Goal: Find specific page/section: Find specific page/section

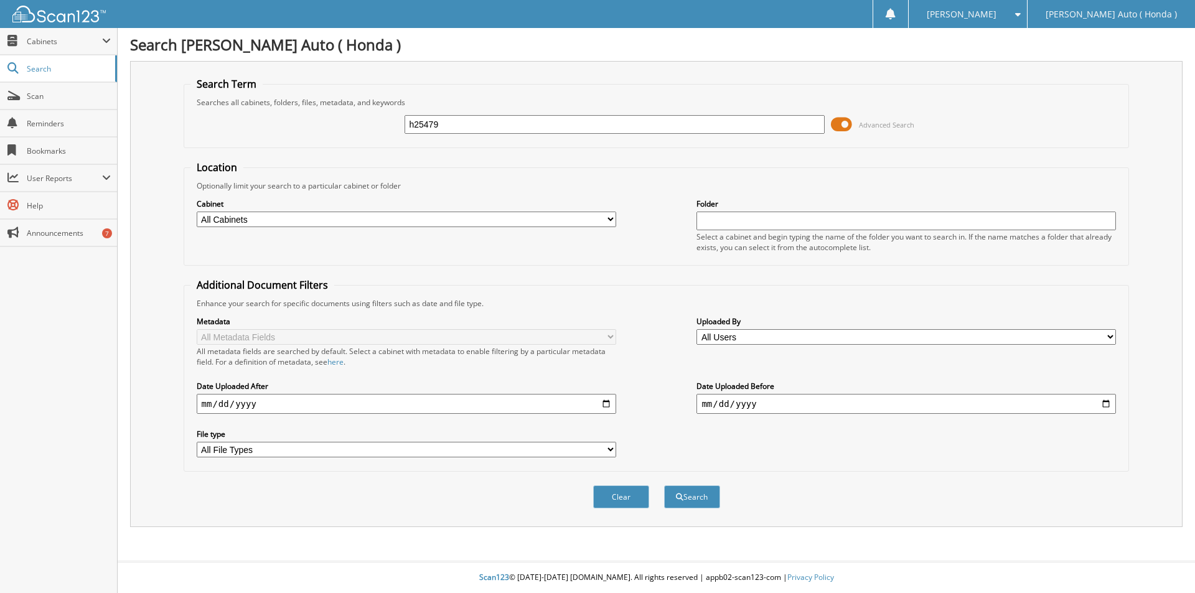
type input "h25479"
click at [664, 485] on button "Search" at bounding box center [692, 496] width 56 height 23
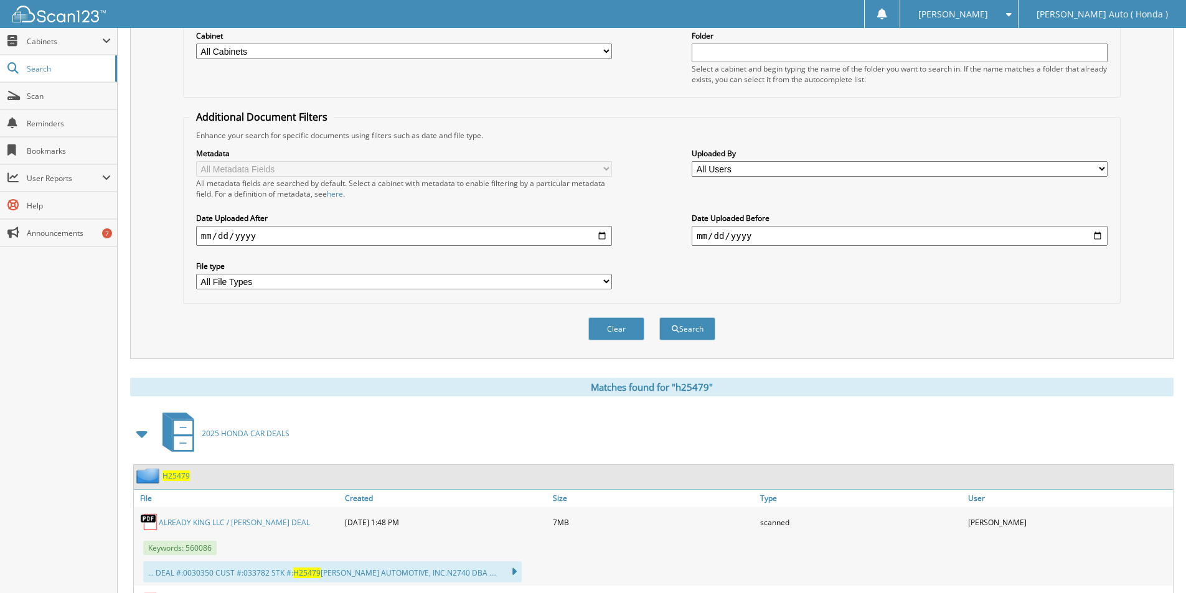
scroll to position [373, 0]
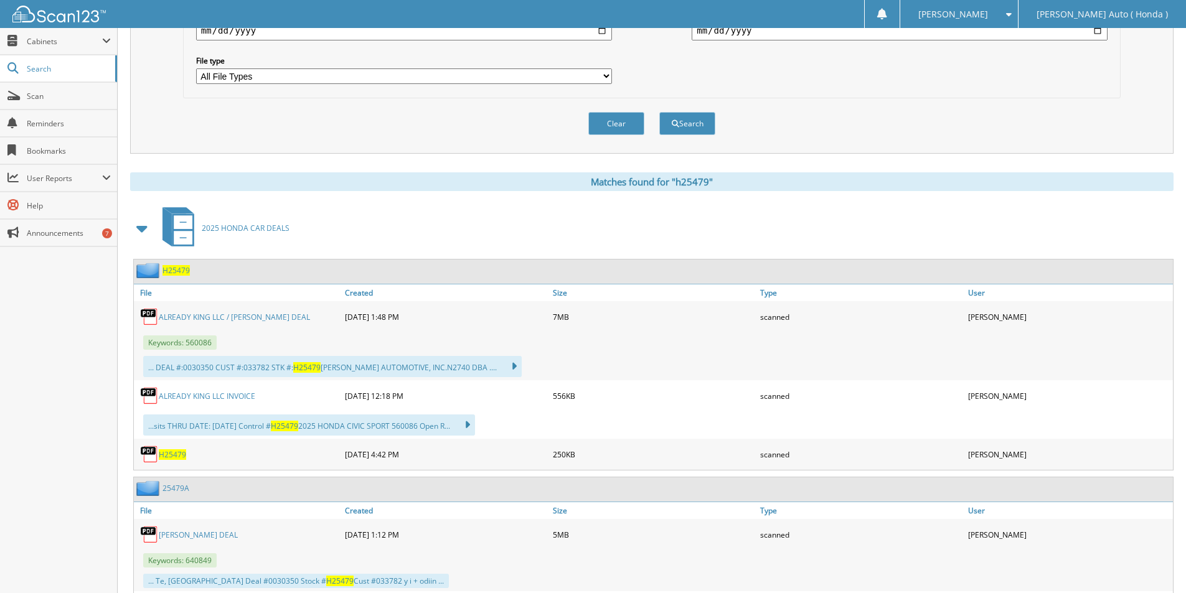
click at [206, 319] on link "ALREADY KING LLC / [PERSON_NAME] DEAL" at bounding box center [234, 317] width 151 height 11
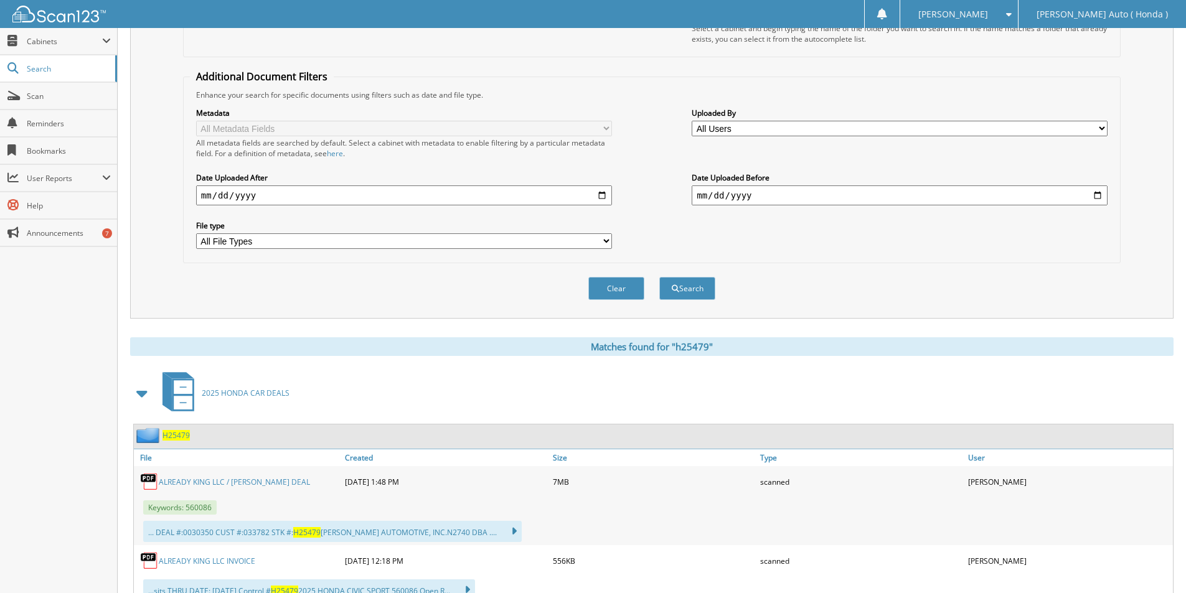
scroll to position [0, 0]
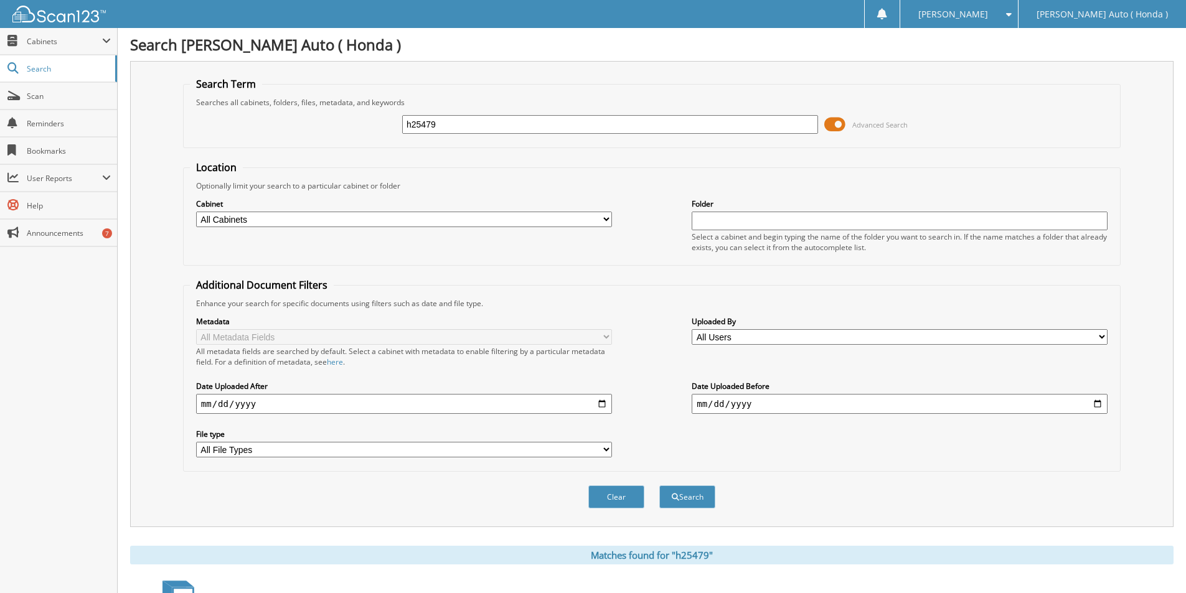
click at [474, 118] on input "h25479" at bounding box center [610, 124] width 416 height 19
type input "h24200"
click at [659, 485] on button "Search" at bounding box center [687, 496] width 56 height 23
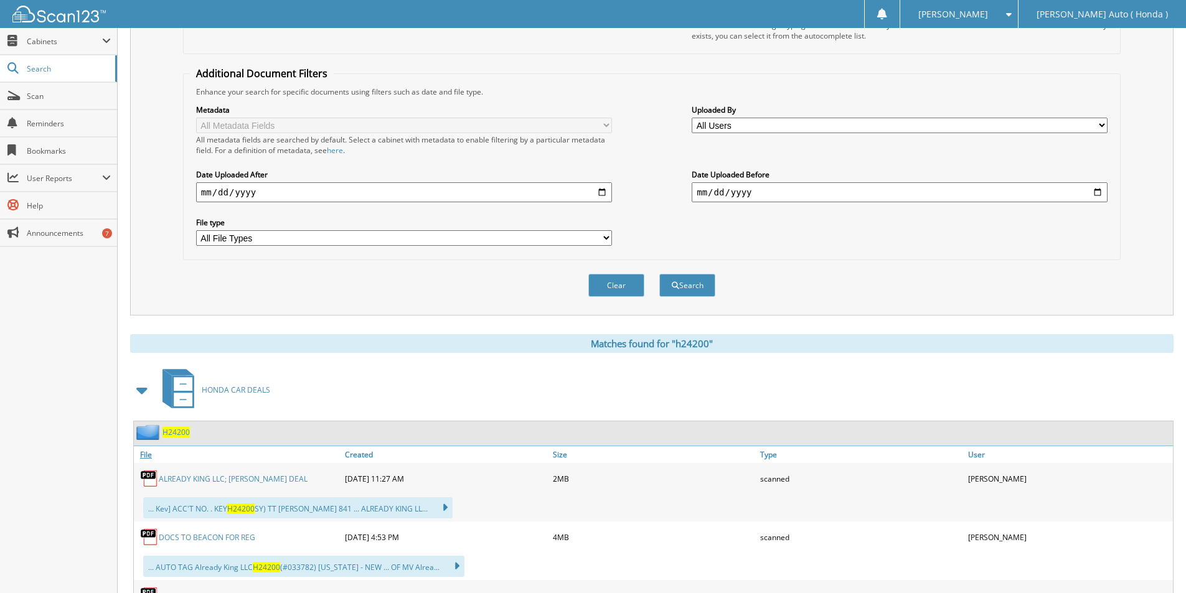
scroll to position [373, 0]
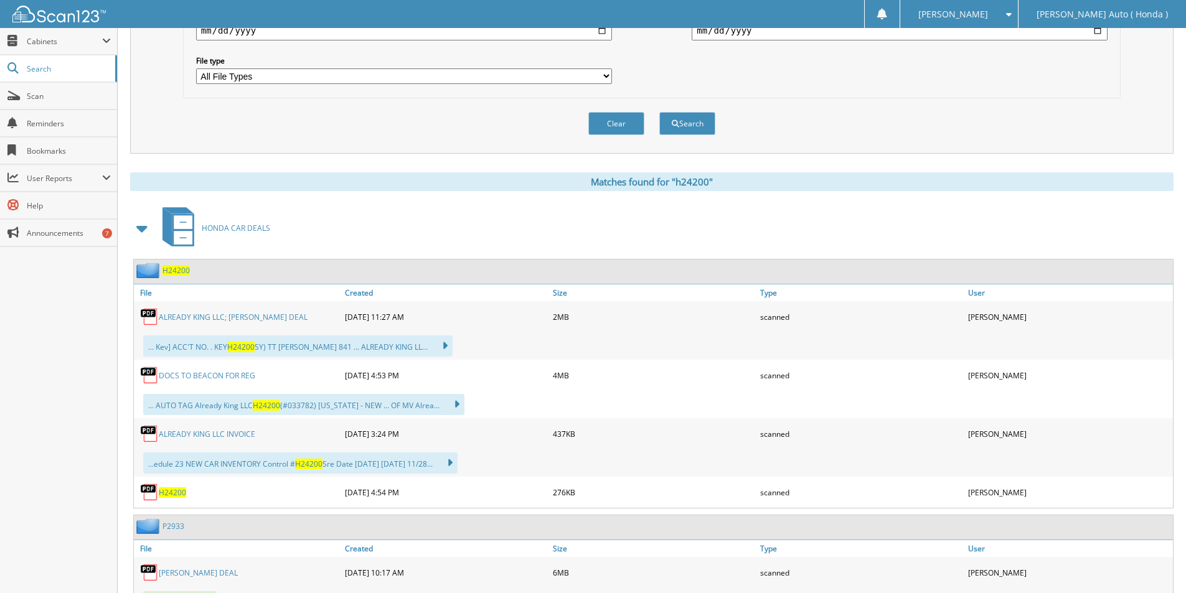
click at [211, 321] on link "ALREADY KING LLC; GILBERT LOVELL DEAL" at bounding box center [233, 317] width 149 height 11
click at [182, 266] on span "H24200" at bounding box center [175, 270] width 27 height 11
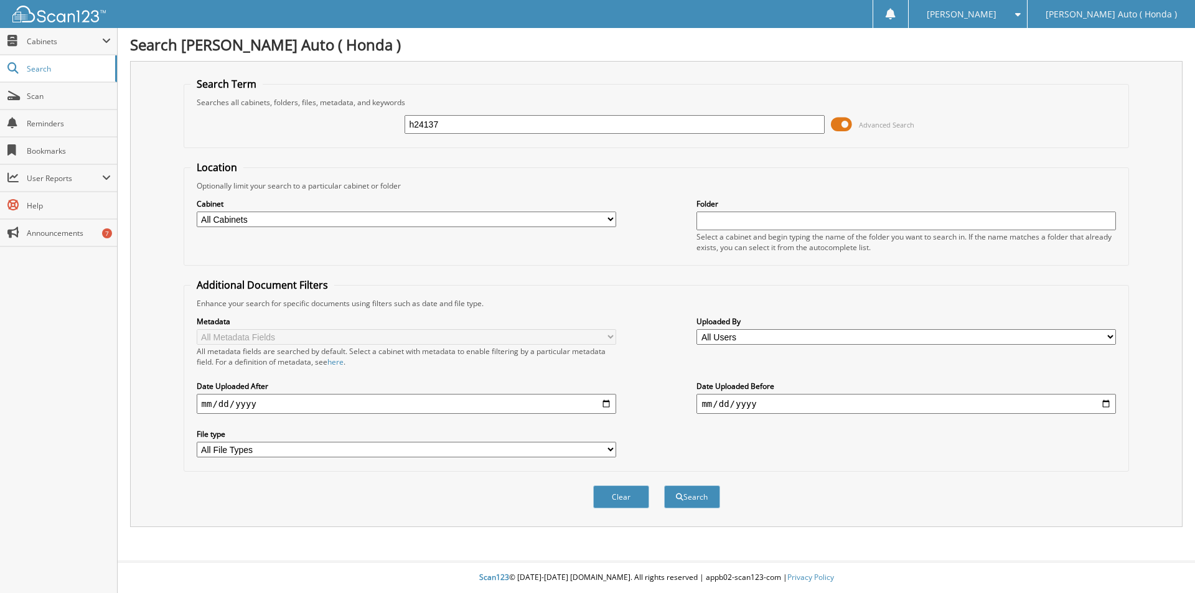
type input "h24137"
click at [664, 485] on button "Search" at bounding box center [692, 496] width 56 height 23
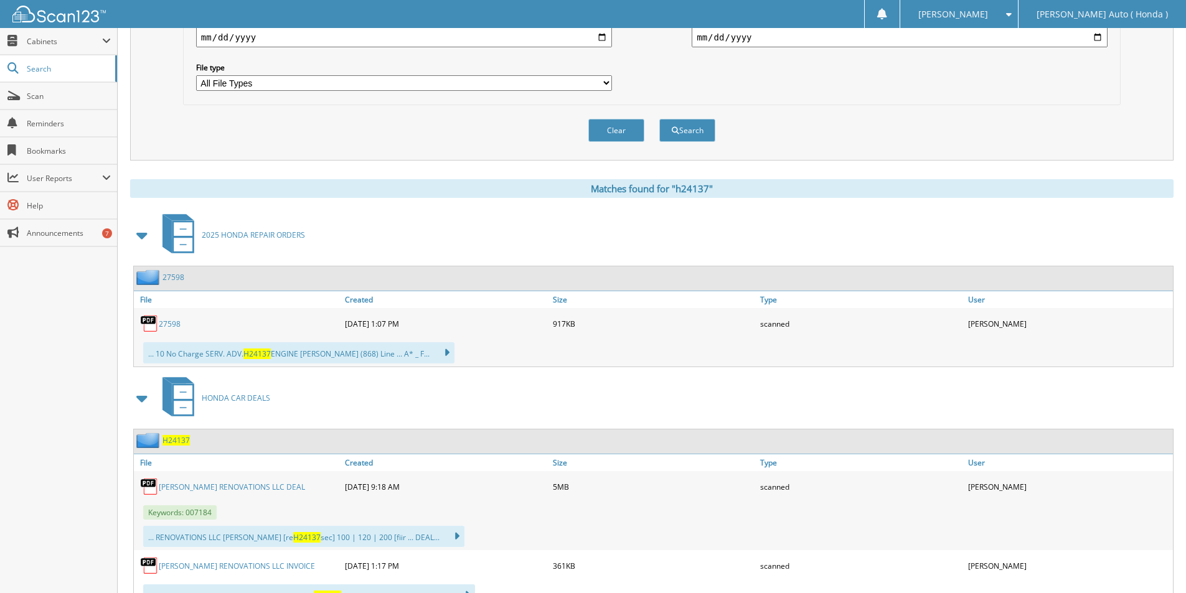
scroll to position [373, 0]
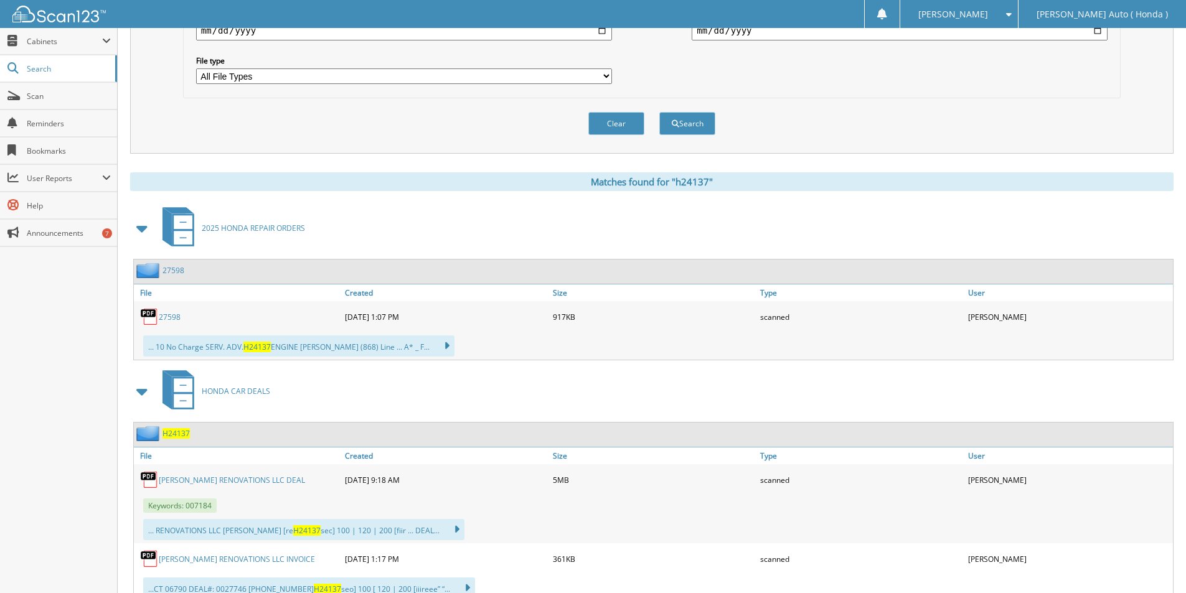
click at [178, 438] on span "H24137" at bounding box center [175, 433] width 27 height 11
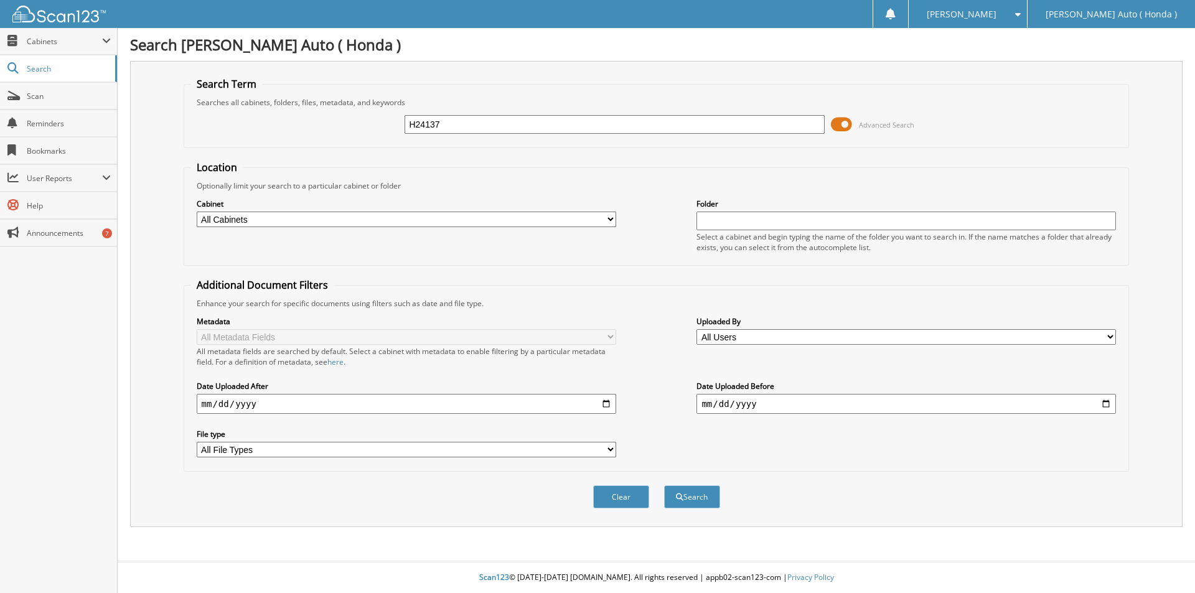
type input "H24137"
click at [664, 485] on button "Search" at bounding box center [692, 496] width 56 height 23
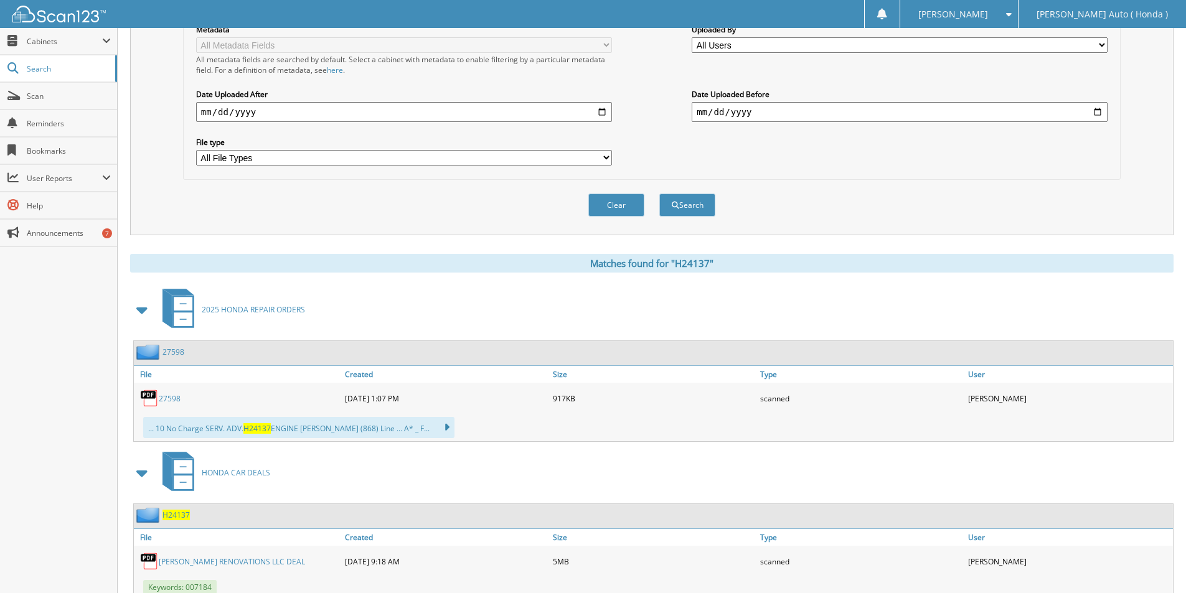
scroll to position [311, 0]
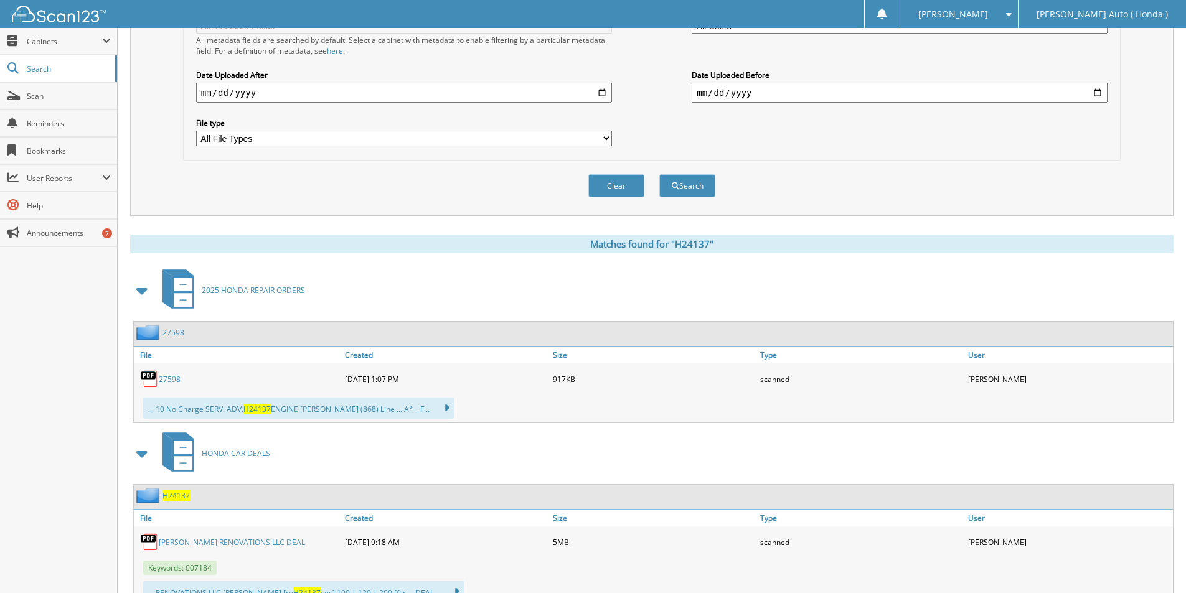
click at [175, 488] on div "H24137" at bounding box center [653, 497] width 1039 height 24
click at [180, 496] on span "H24137" at bounding box center [175, 495] width 27 height 11
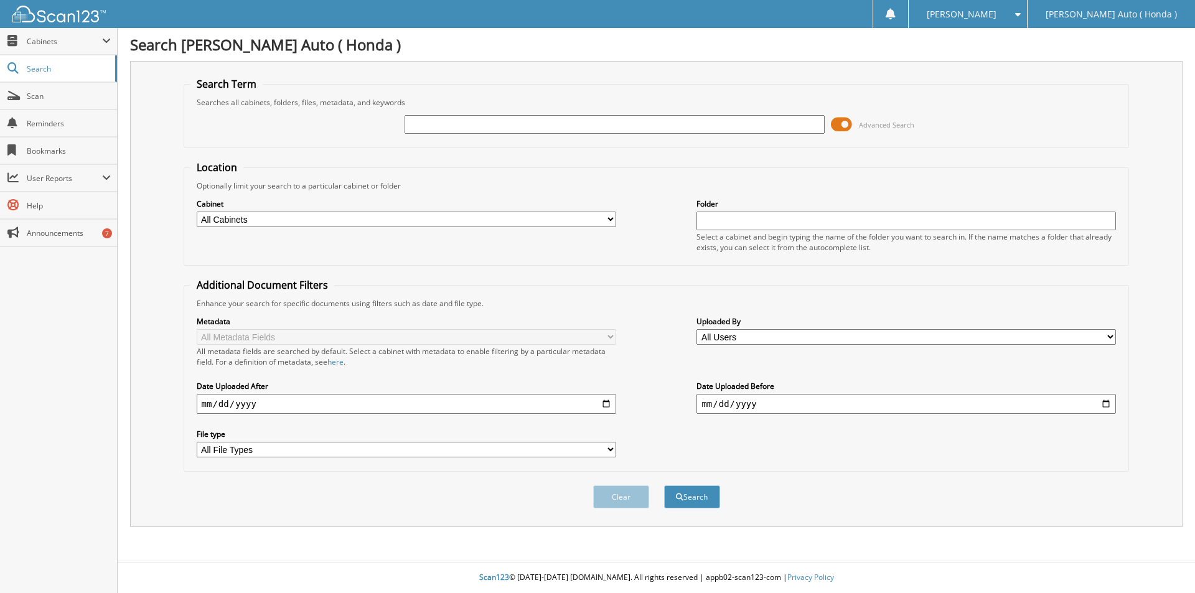
click at [508, 120] on input "text" at bounding box center [615, 124] width 420 height 19
type input "H24065"
click at [664, 485] on button "Search" at bounding box center [692, 496] width 56 height 23
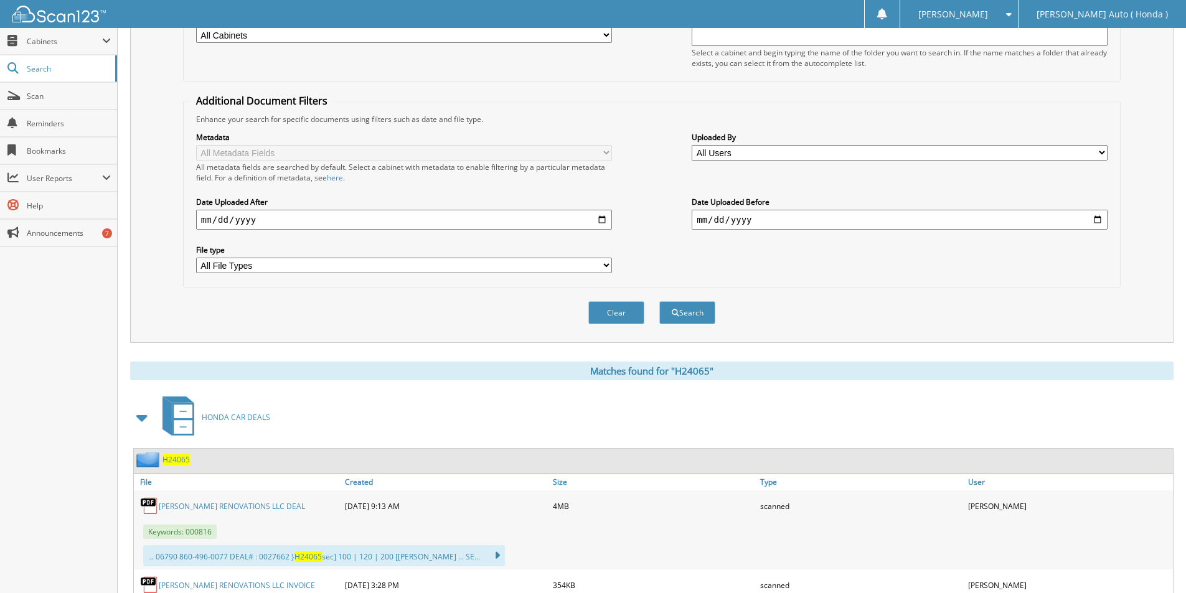
scroll to position [311, 0]
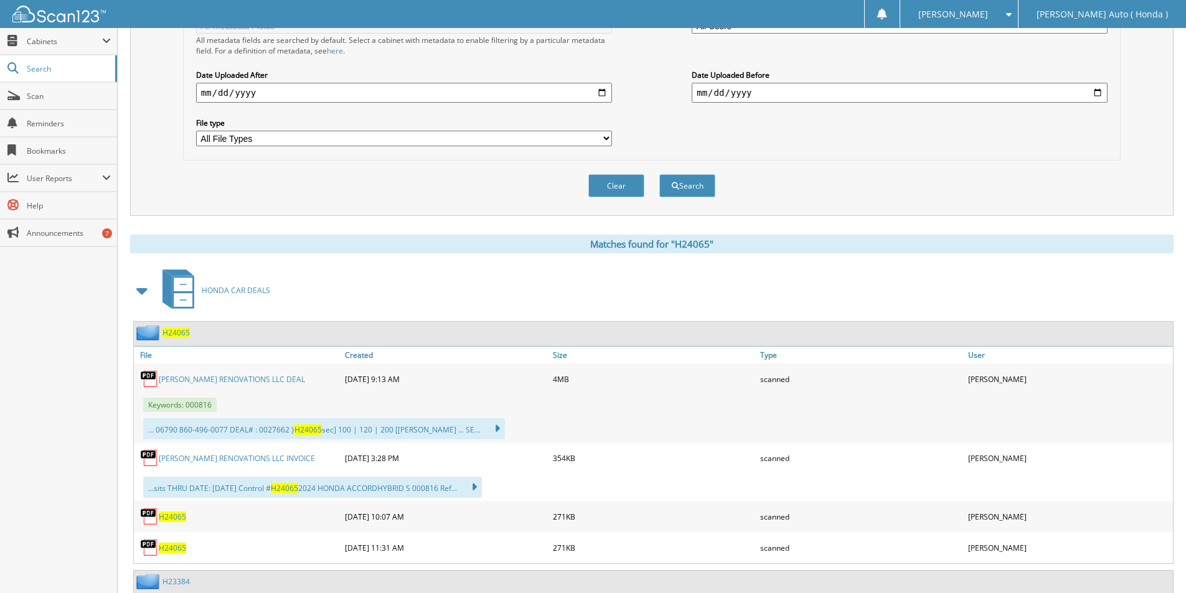
click at [171, 331] on span "H24065" at bounding box center [175, 332] width 27 height 11
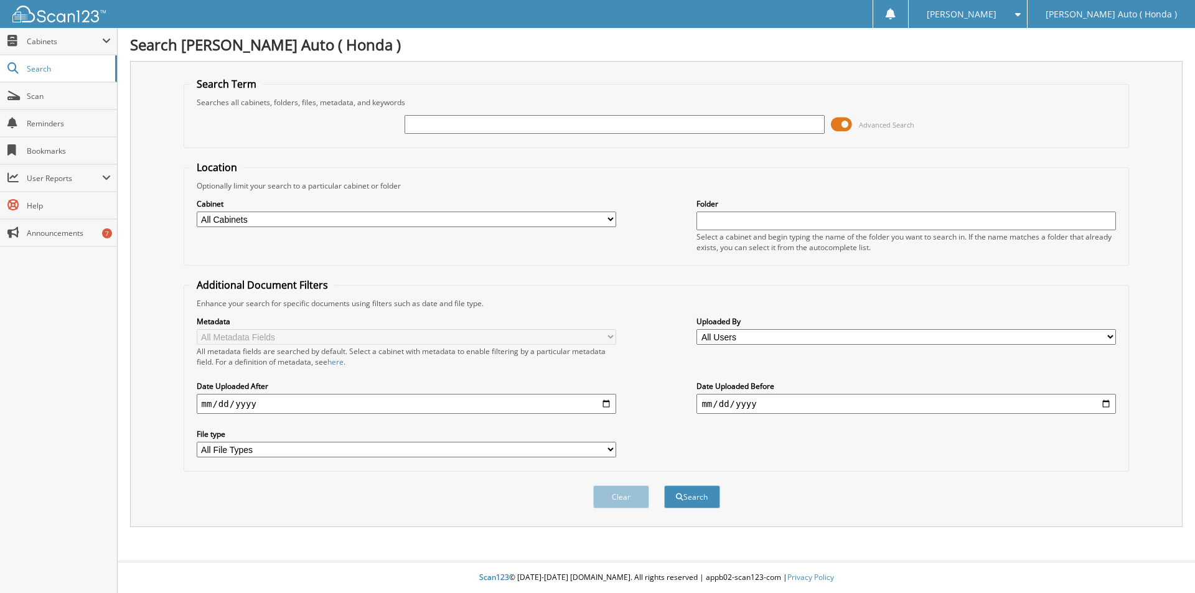
click at [476, 120] on input "text" at bounding box center [615, 124] width 420 height 19
type input "H25135"
click at [664, 485] on button "Search" at bounding box center [692, 496] width 56 height 23
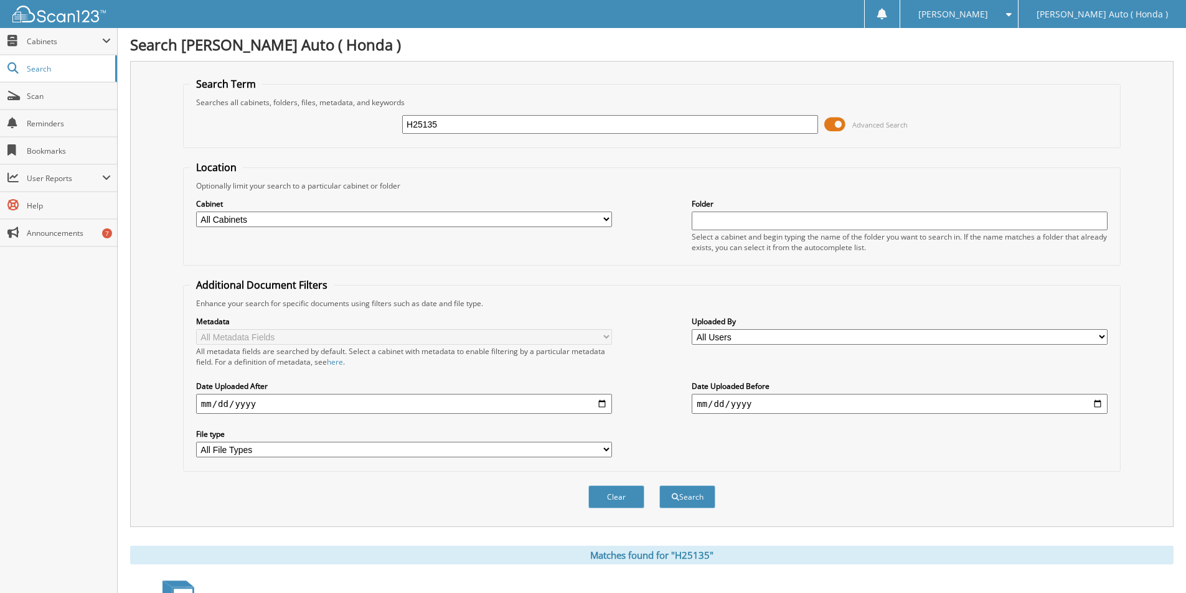
click at [477, 116] on input "H25135" at bounding box center [610, 124] width 416 height 19
type input "H24135"
click at [659, 485] on button "Search" at bounding box center [687, 496] width 56 height 23
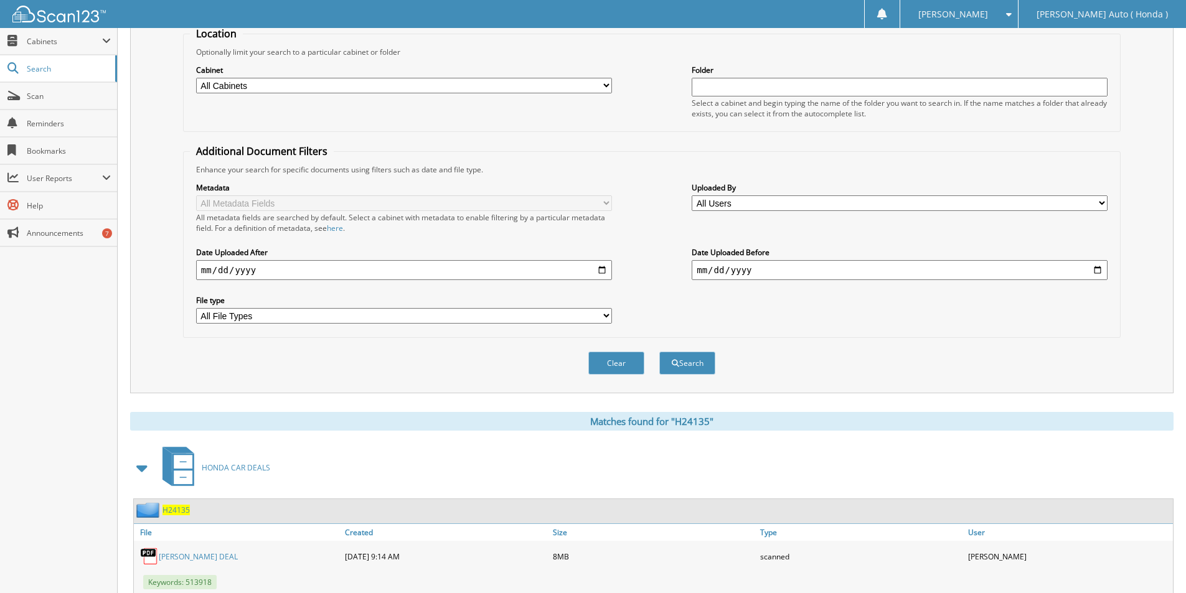
scroll to position [249, 0]
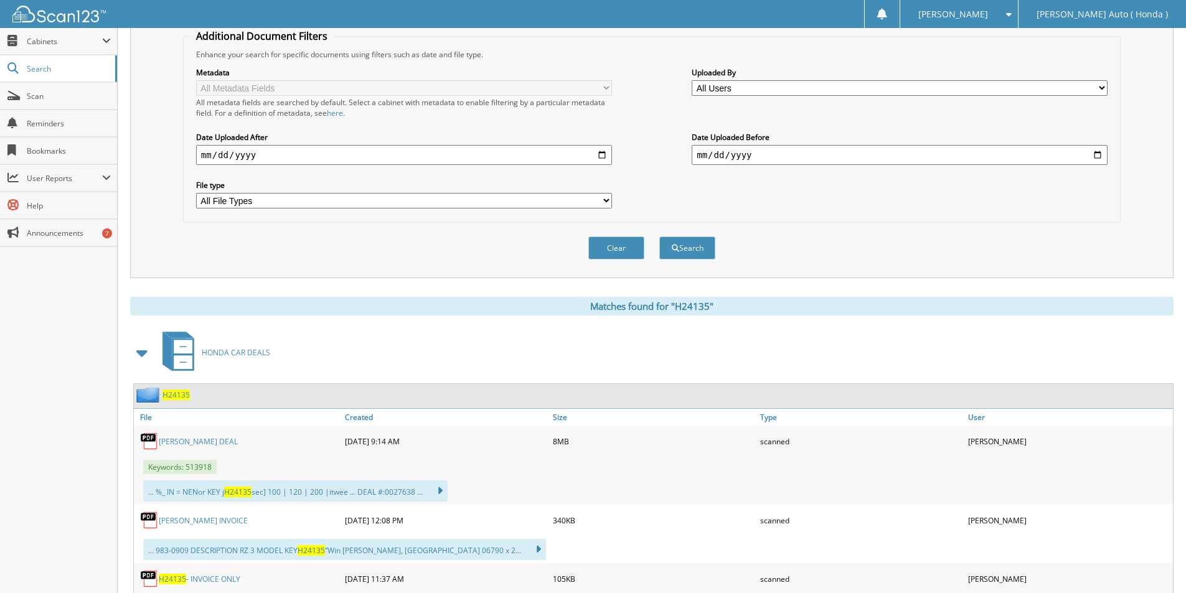
click at [179, 393] on span "H24135" at bounding box center [175, 395] width 27 height 11
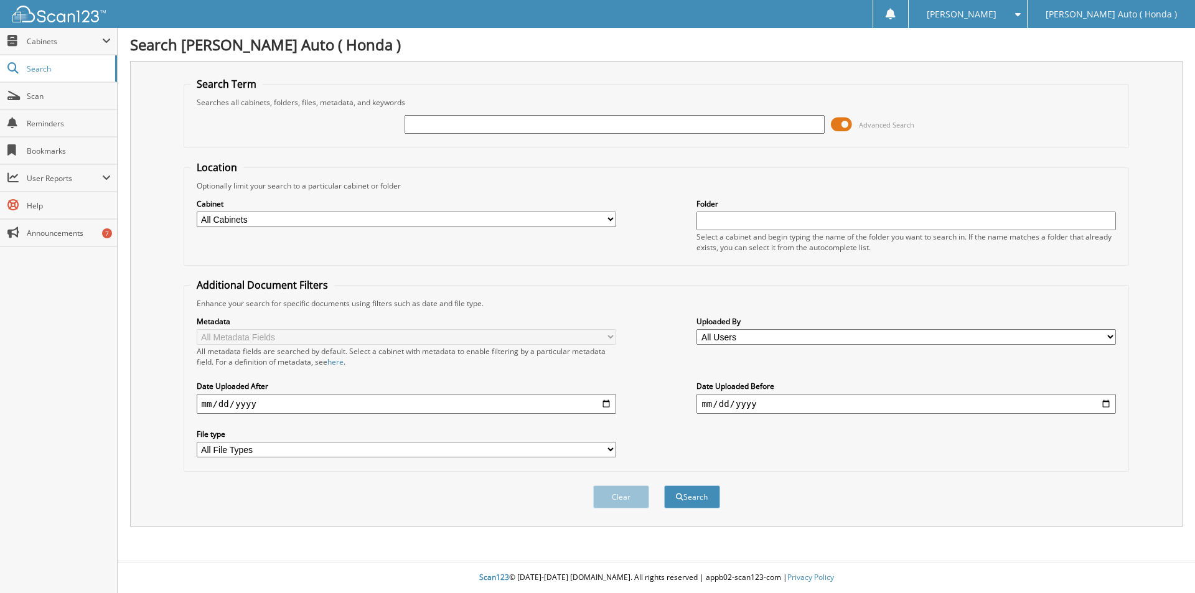
click at [488, 129] on input "text" at bounding box center [615, 124] width 420 height 19
type input "H23417"
click at [664, 485] on button "Search" at bounding box center [692, 496] width 56 height 23
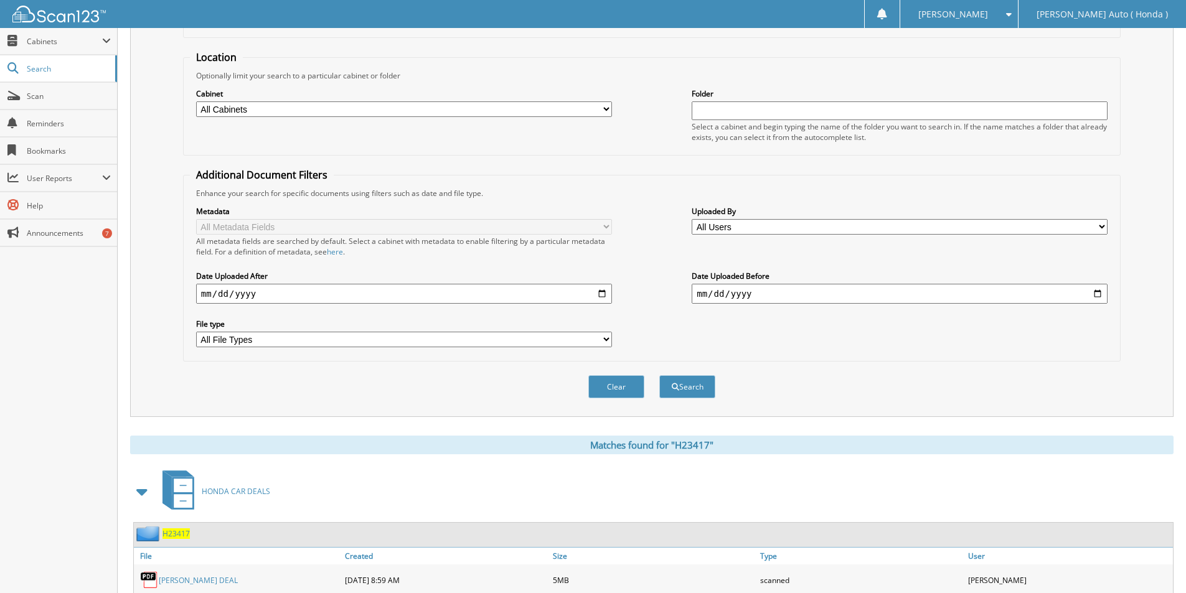
scroll to position [249, 0]
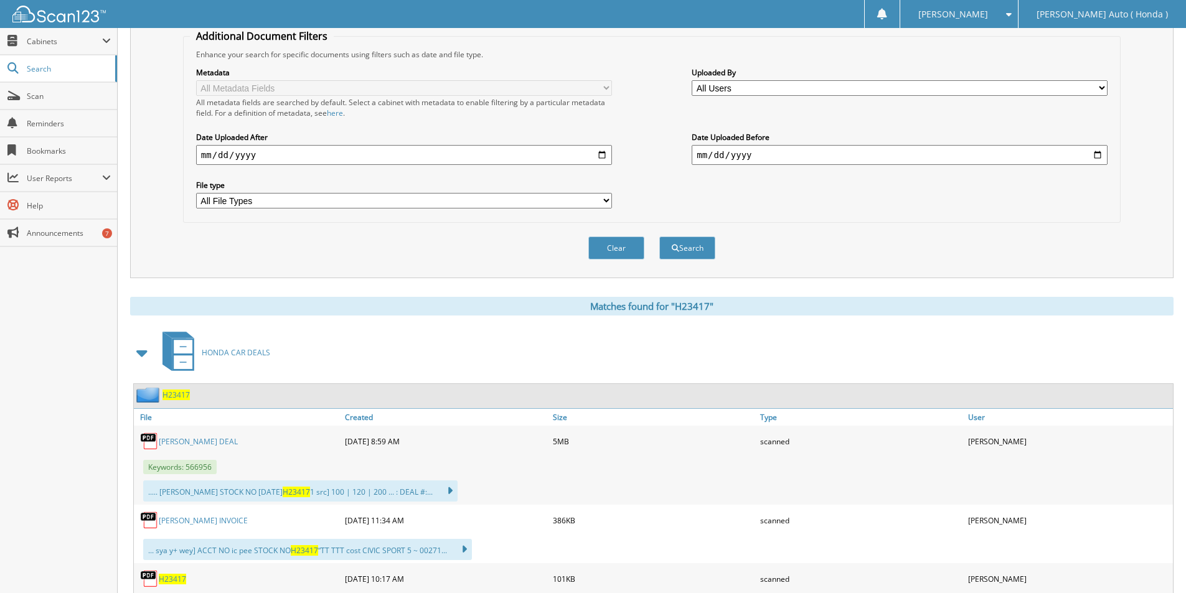
click at [179, 445] on link "[PERSON_NAME] DEAL" at bounding box center [198, 441] width 79 height 11
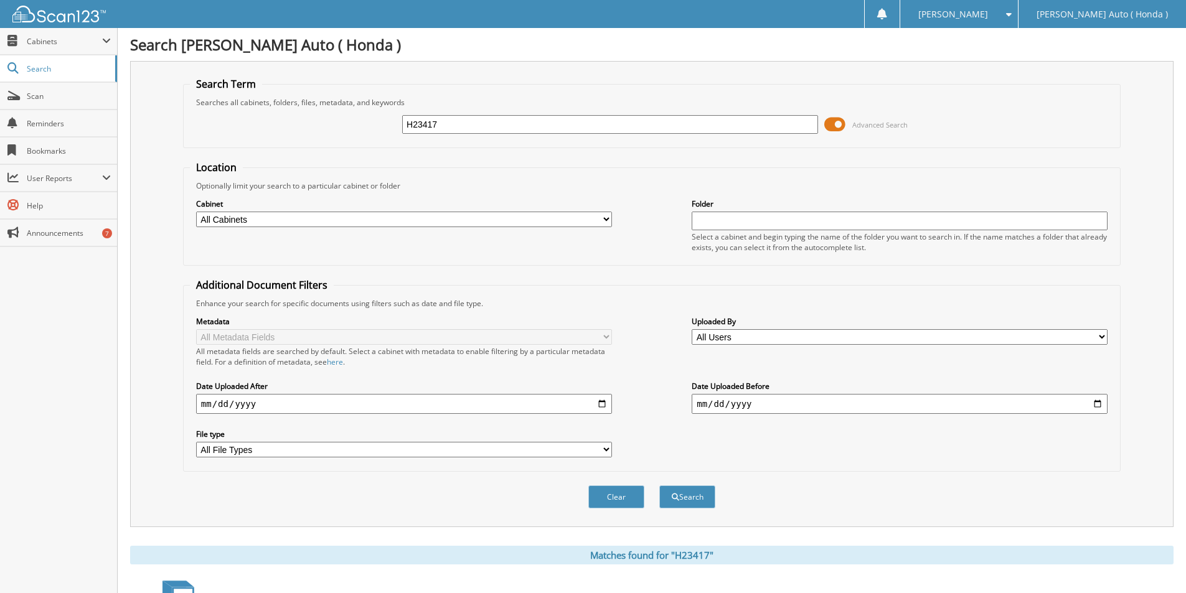
click at [456, 129] on input "H23417" at bounding box center [610, 124] width 416 height 19
type input "H23411"
click at [659, 485] on button "Search" at bounding box center [687, 496] width 56 height 23
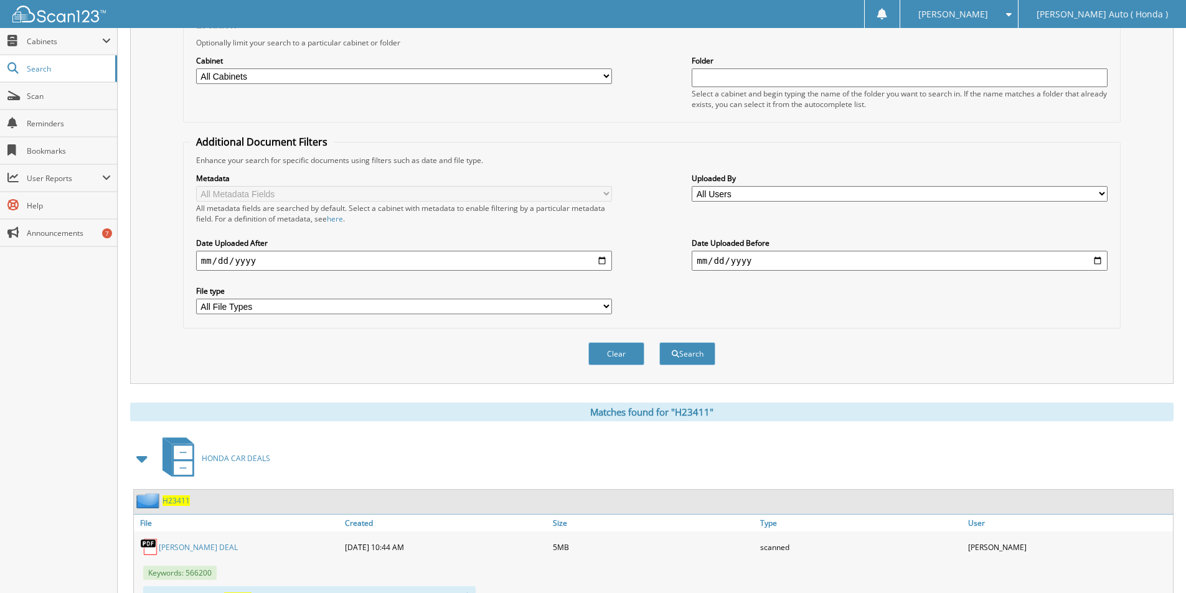
scroll to position [187, 0]
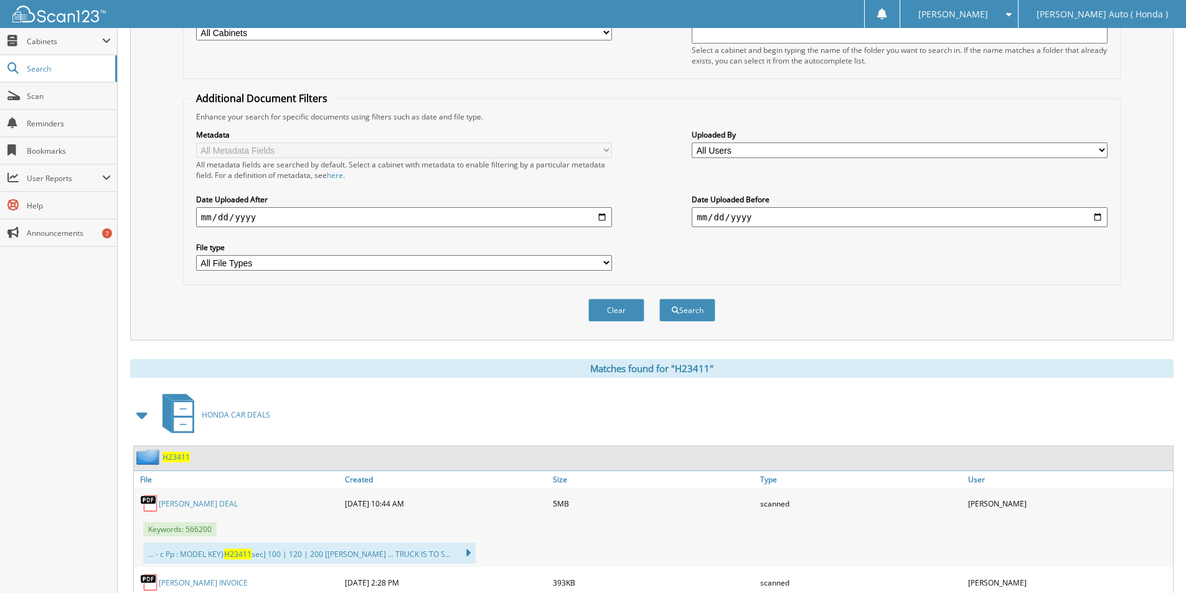
click at [176, 506] on link "LOVELL DEAL" at bounding box center [198, 504] width 79 height 11
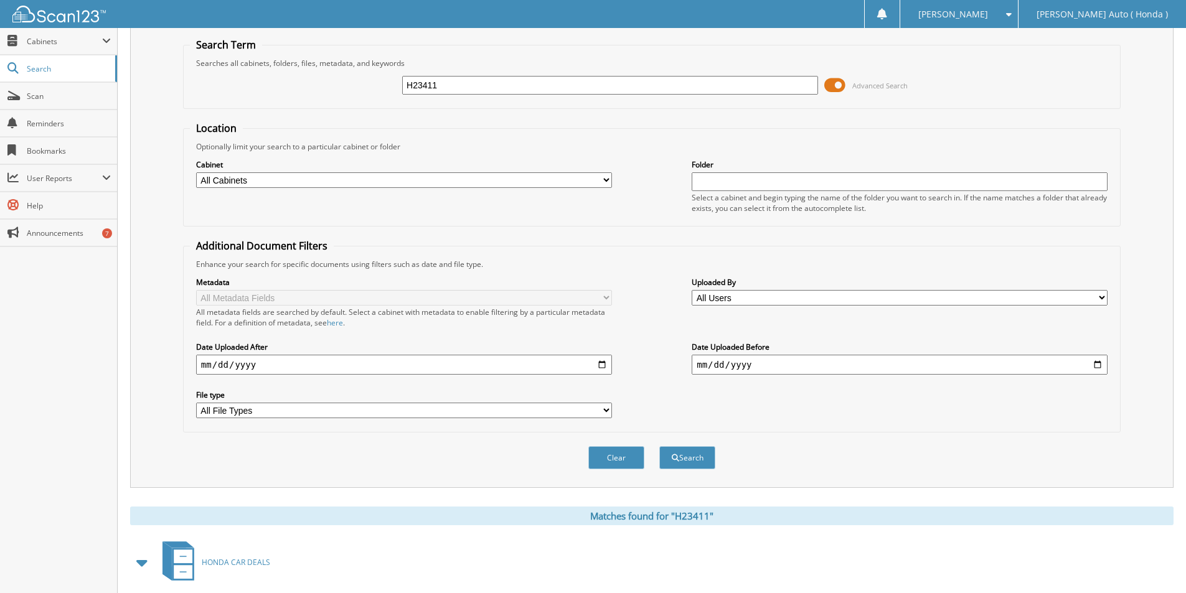
scroll to position [0, 0]
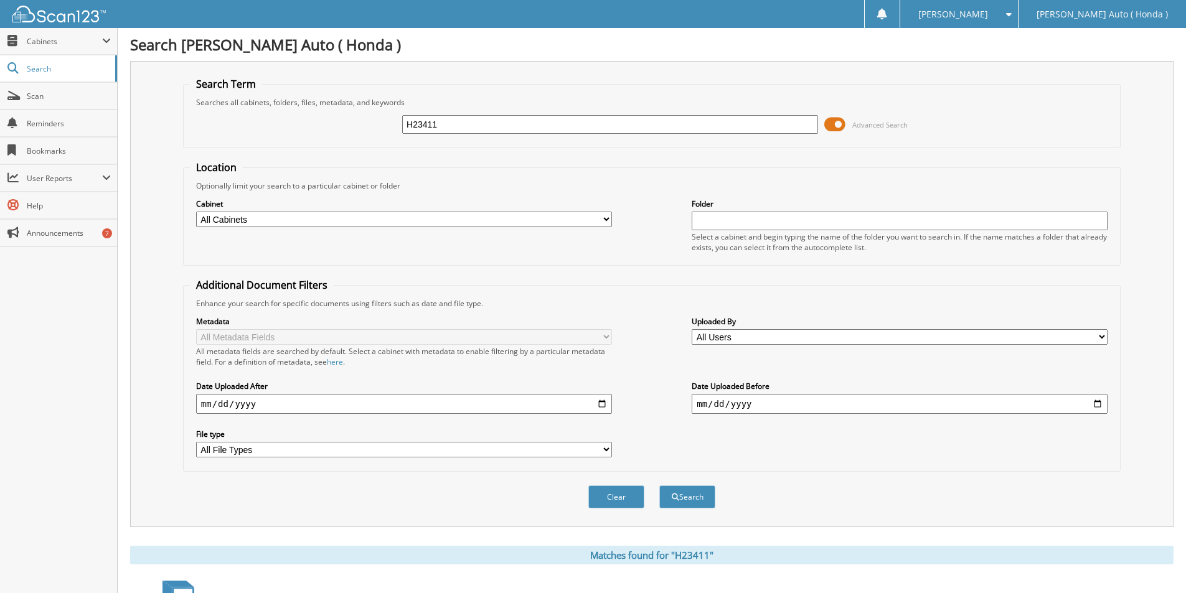
click at [479, 125] on input "H23411" at bounding box center [610, 124] width 416 height 19
click at [479, 124] on input "H23411" at bounding box center [610, 124] width 416 height 19
type input "H25076"
click at [659, 485] on button "Search" at bounding box center [687, 496] width 56 height 23
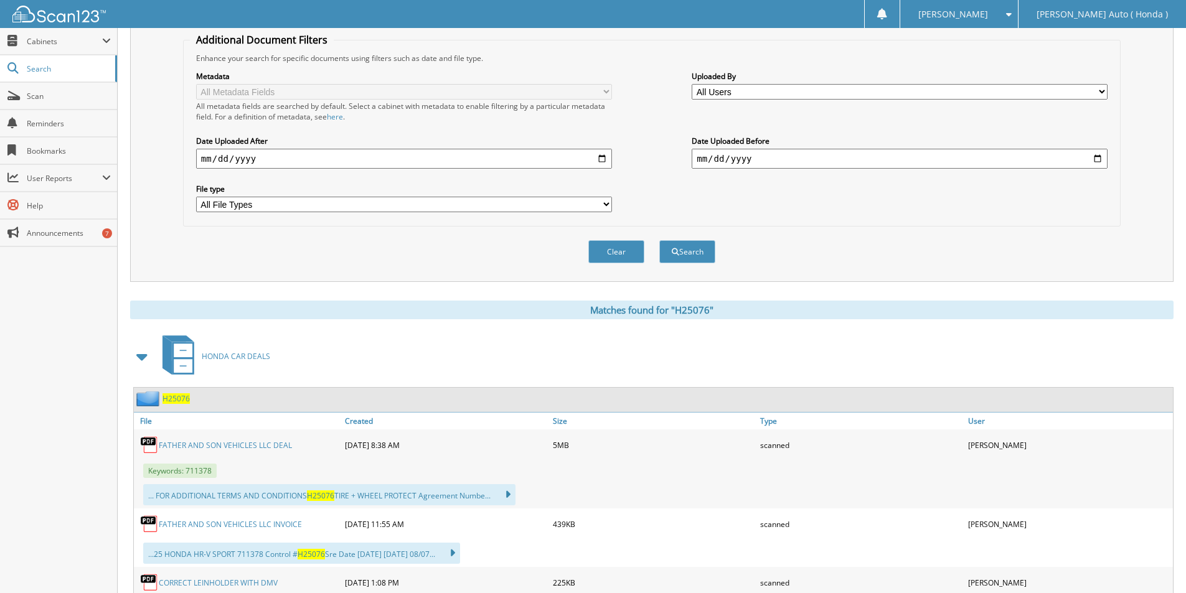
scroll to position [249, 0]
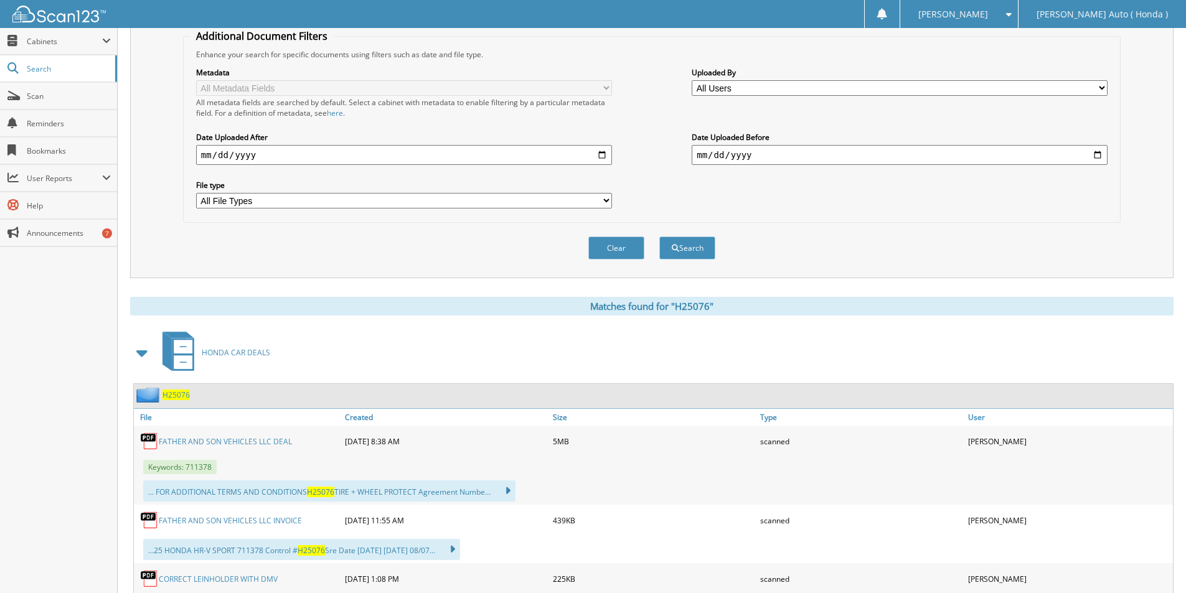
click at [181, 444] on link "FATHER AND SON VEHICLES LLC DEAL" at bounding box center [225, 441] width 133 height 11
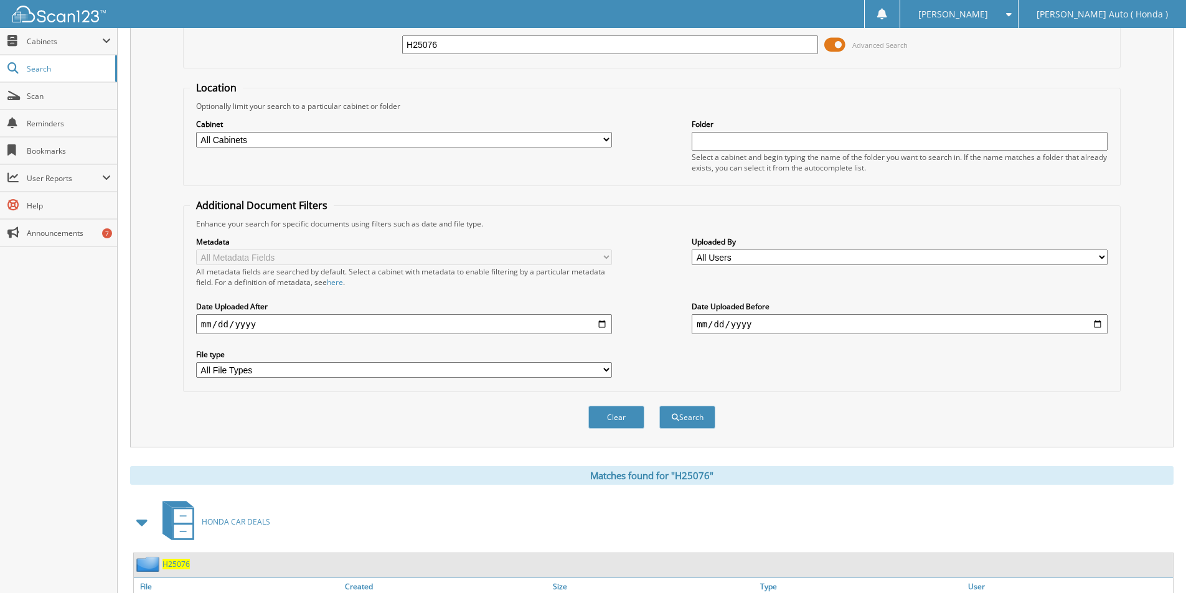
scroll to position [0, 0]
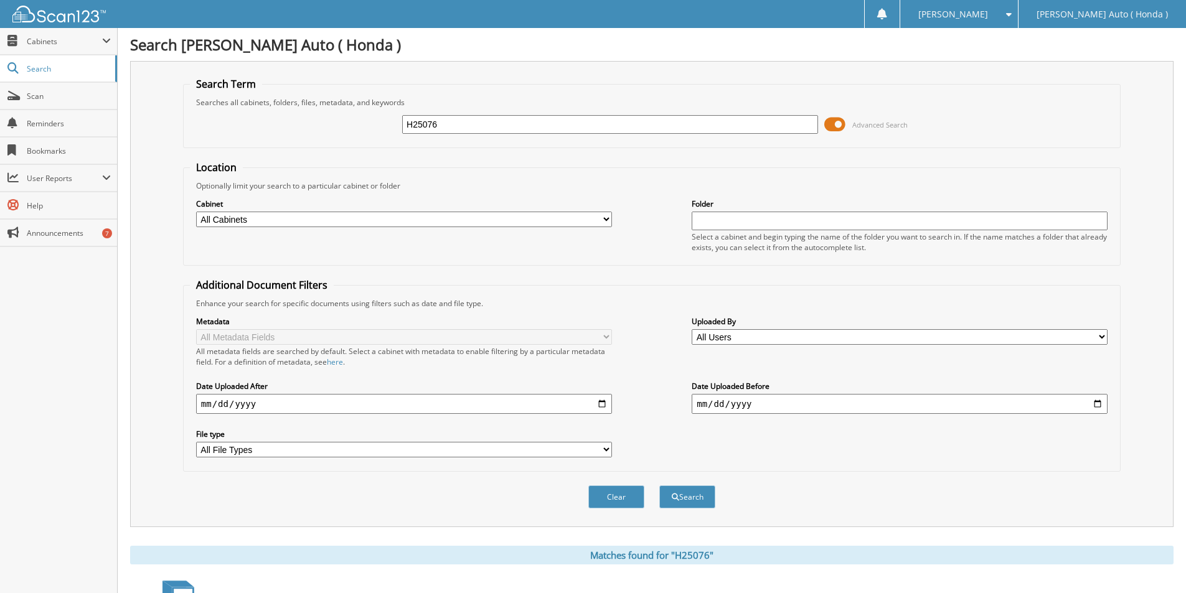
click at [480, 123] on input "H25076" at bounding box center [610, 124] width 416 height 19
type input "H24220"
click at [659, 485] on button "Search" at bounding box center [687, 496] width 56 height 23
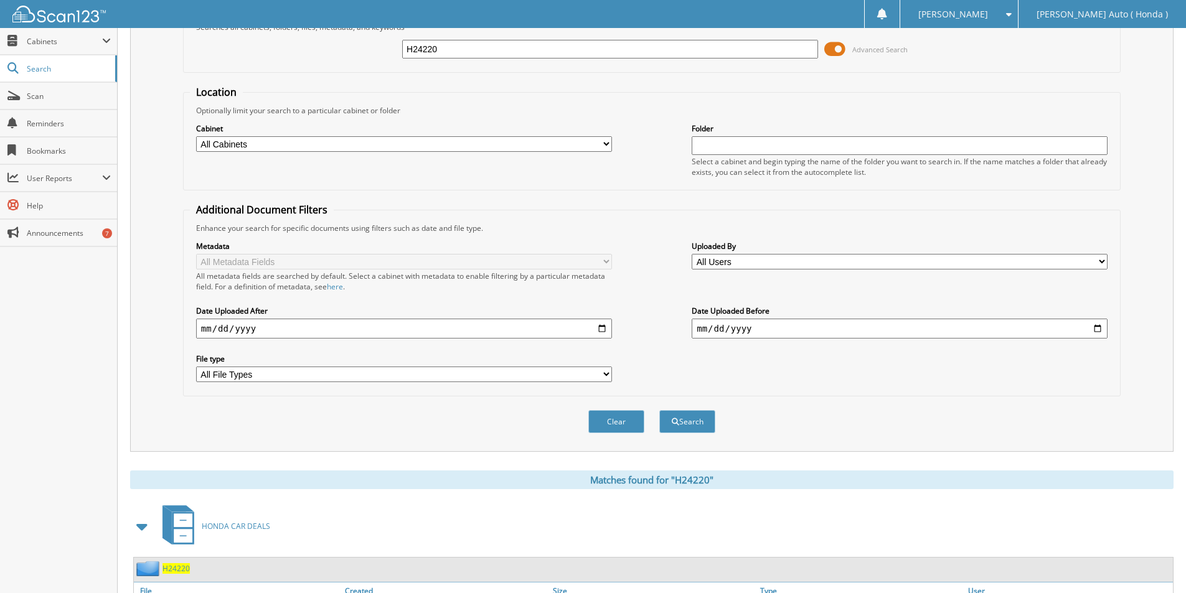
scroll to position [249, 0]
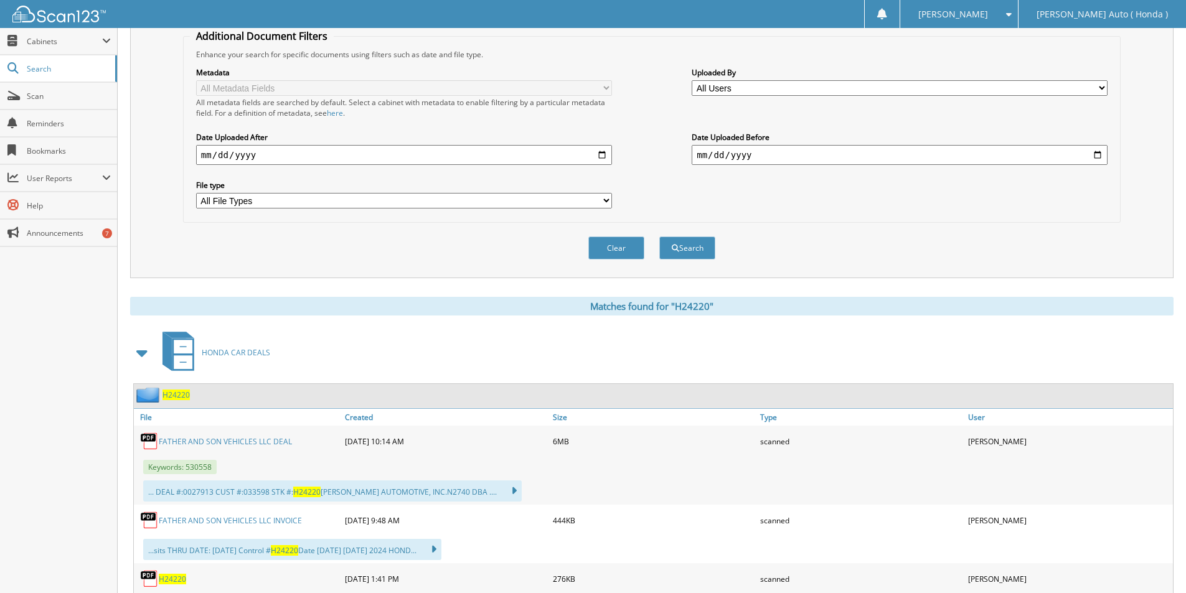
click at [207, 441] on link "FATHER AND SON VEHICLES LLC DEAL" at bounding box center [225, 441] width 133 height 11
click at [878, 42] on fieldset "Additional Document Filters Enhance your search for specific documents using fi…" at bounding box center [651, 126] width 937 height 194
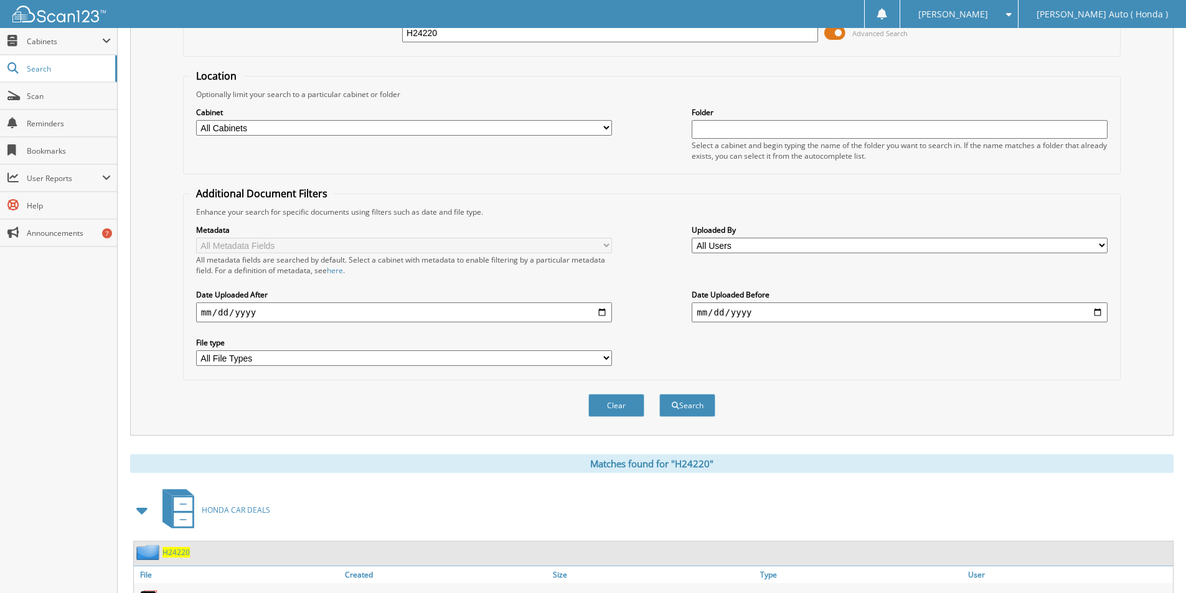
scroll to position [0, 0]
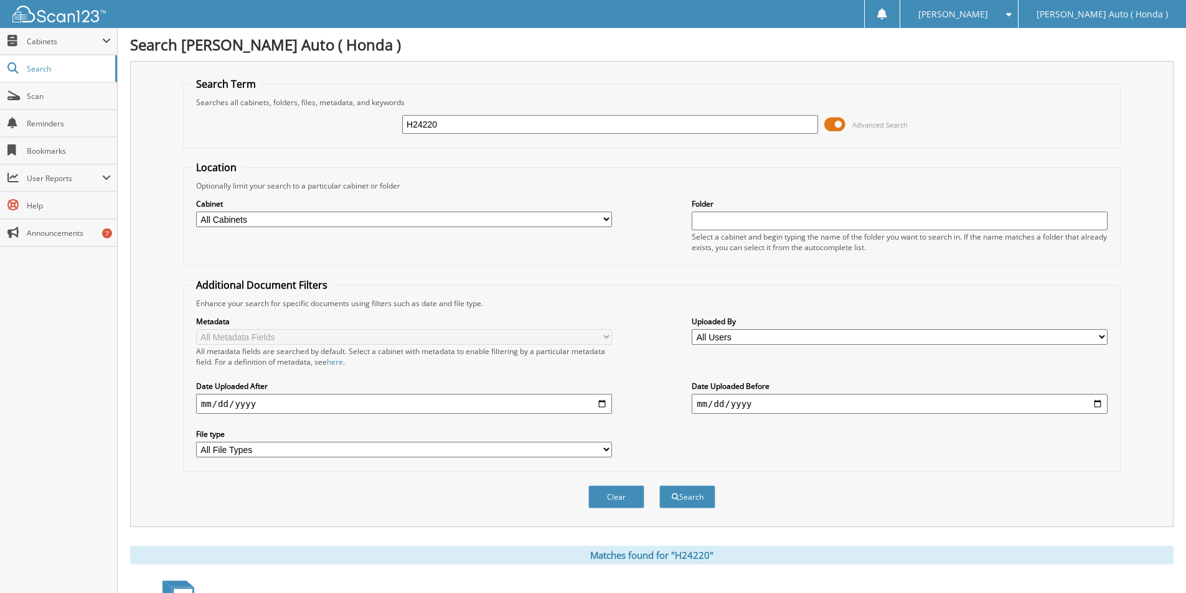
click at [641, 136] on div "H24220 Advanced Search" at bounding box center [652, 125] width 924 height 34
click at [640, 135] on div "H24220 Advanced Search" at bounding box center [652, 125] width 924 height 34
click at [639, 133] on input "H24220" at bounding box center [610, 124] width 416 height 19
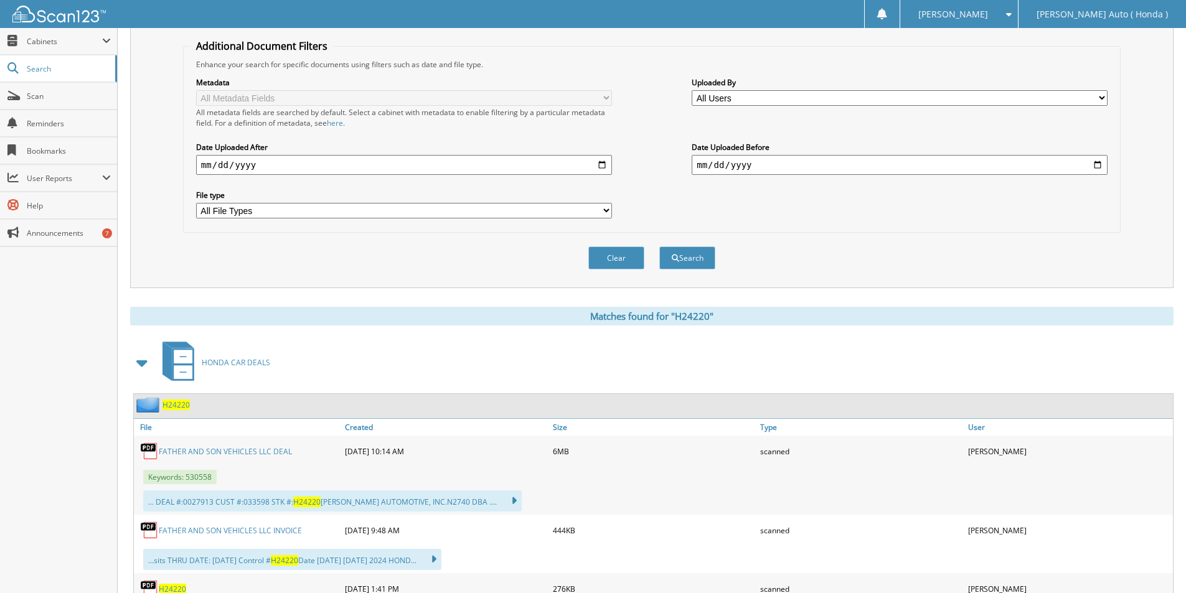
scroll to position [311, 0]
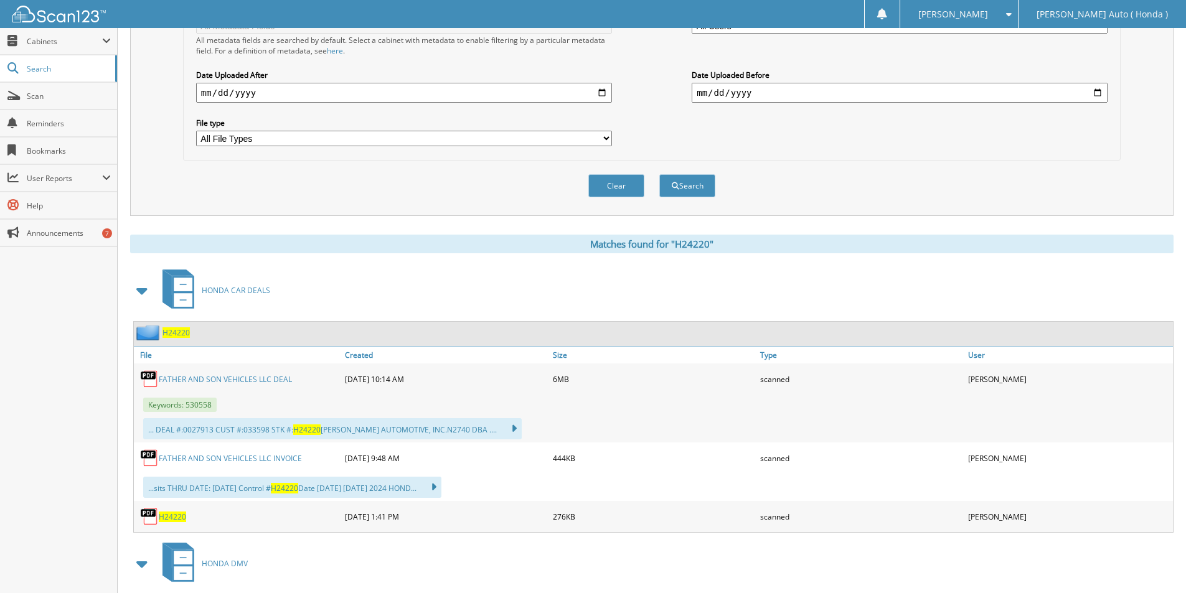
click at [205, 379] on link "FATHER AND SON VEHICLES LLC DEAL" at bounding box center [225, 379] width 133 height 11
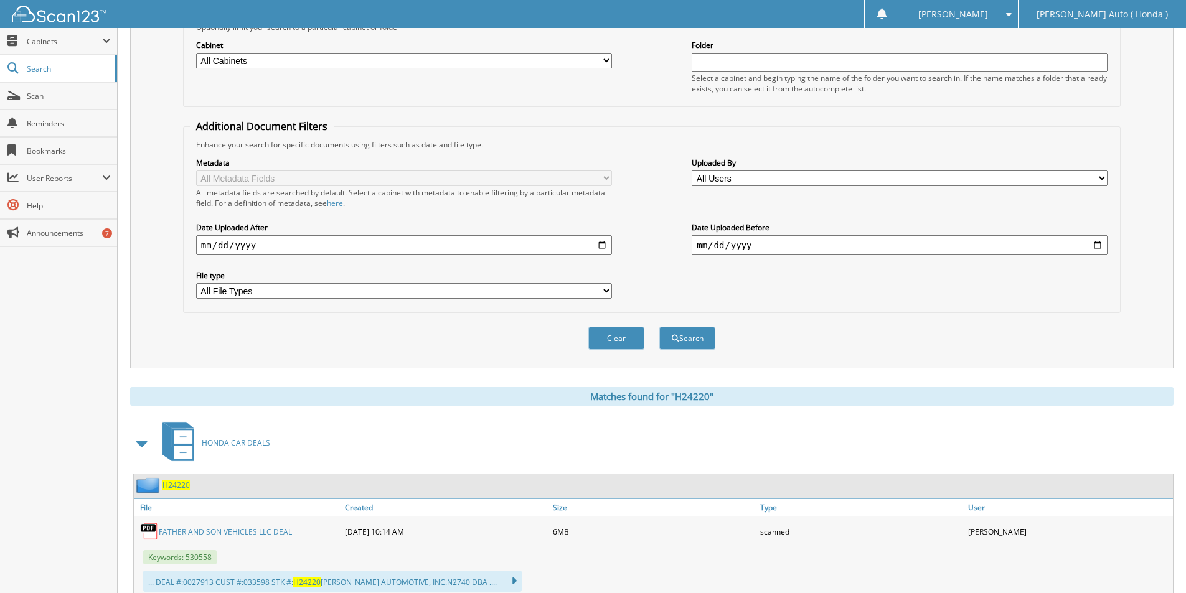
scroll to position [0, 0]
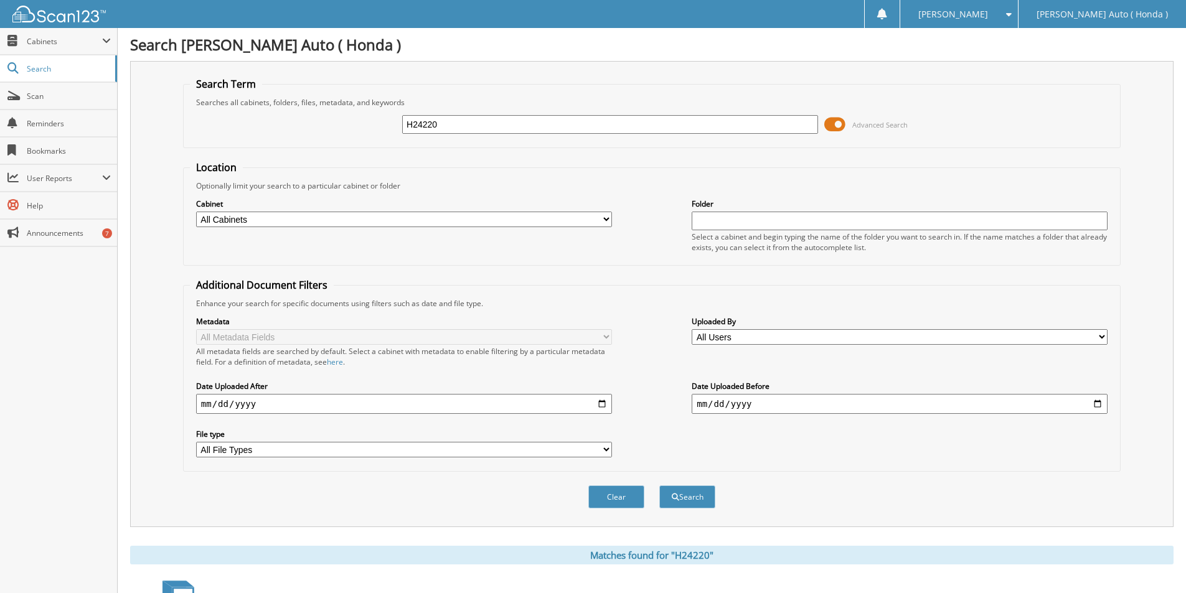
click at [468, 126] on input "H24220" at bounding box center [610, 124] width 416 height 19
click at [470, 125] on input "H24220" at bounding box center [610, 124] width 416 height 19
type input "H24121"
click at [659, 485] on button "Search" at bounding box center [687, 496] width 56 height 23
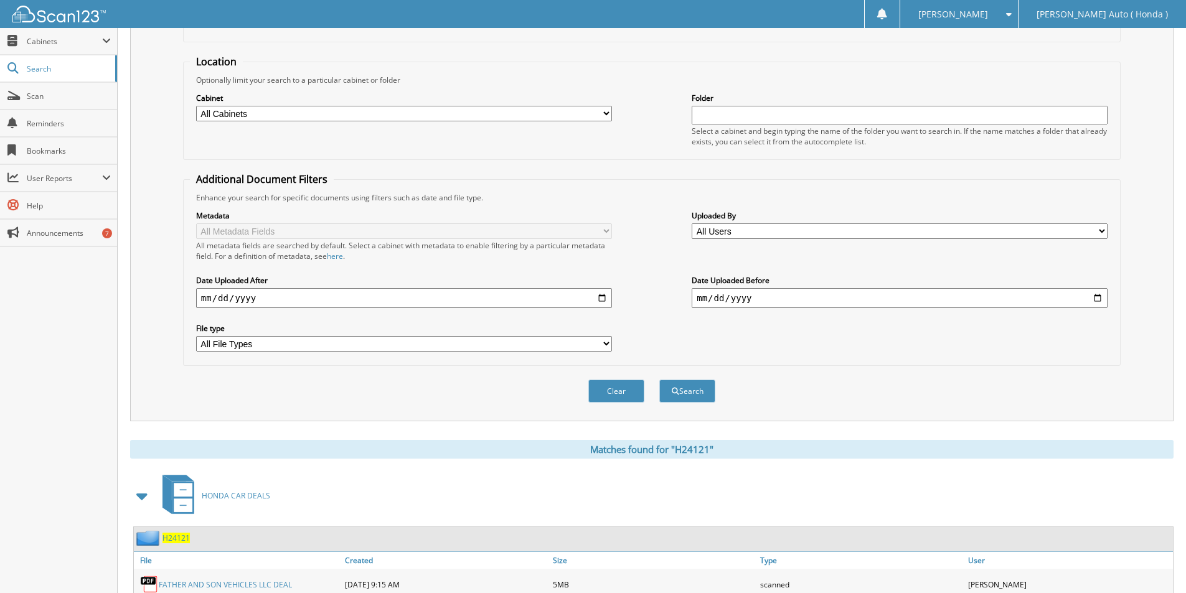
scroll to position [187, 0]
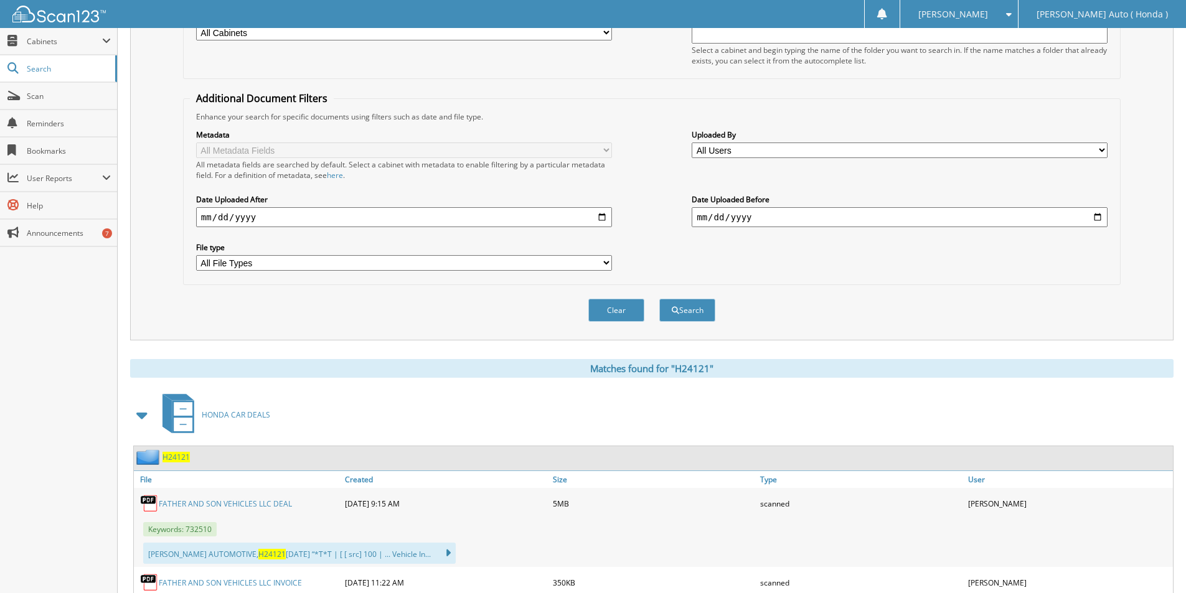
click at [192, 504] on link "FATHER AND SON VEHICLES LLC DEAL" at bounding box center [225, 504] width 133 height 11
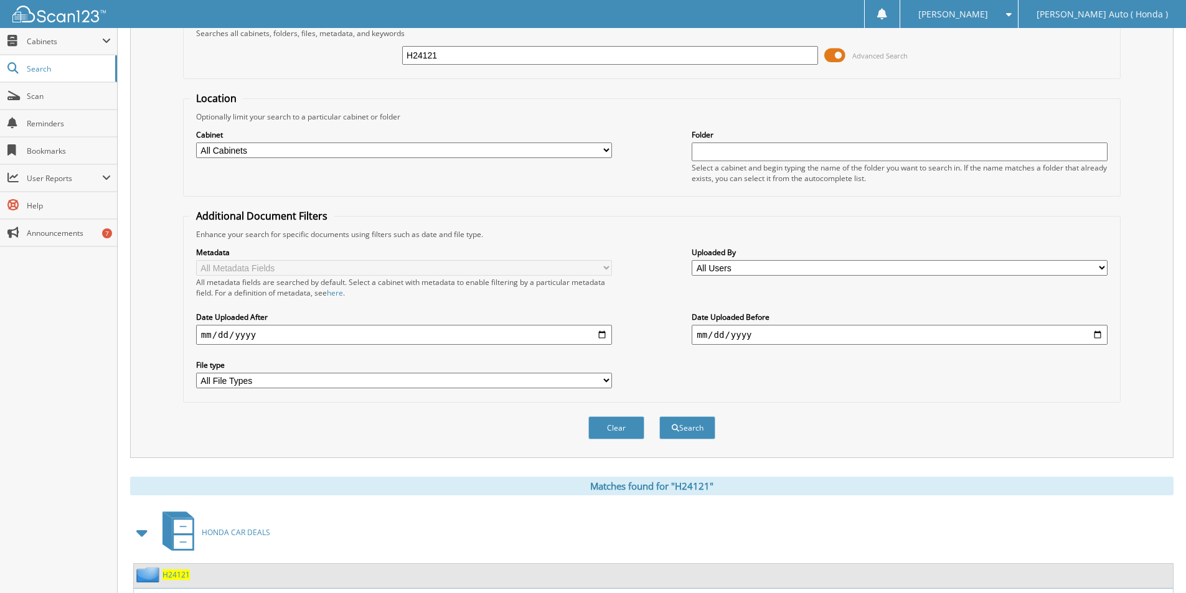
scroll to position [0, 0]
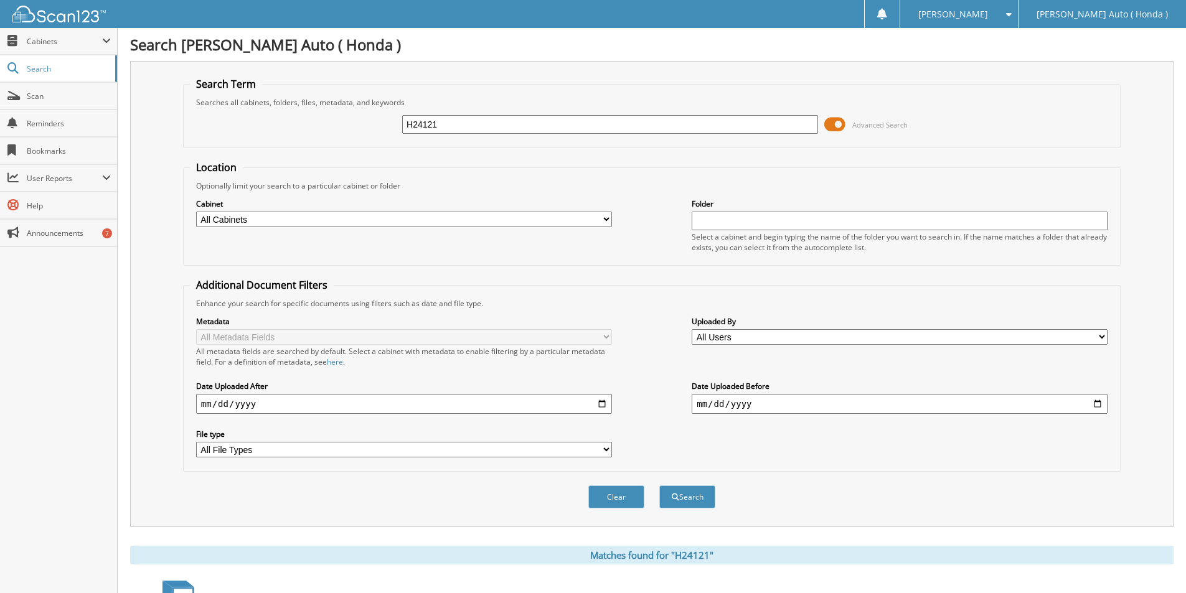
click at [453, 124] on input "H24121" at bounding box center [610, 124] width 416 height 19
type input "H24121"
click at [659, 485] on button "Search" at bounding box center [687, 496] width 56 height 23
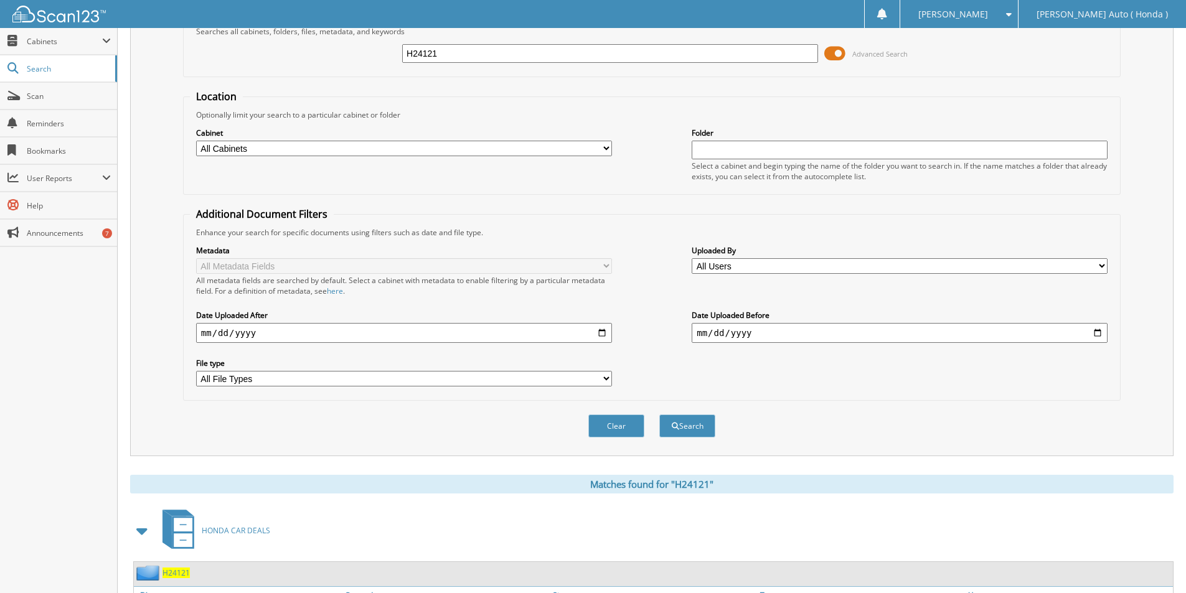
scroll to position [187, 0]
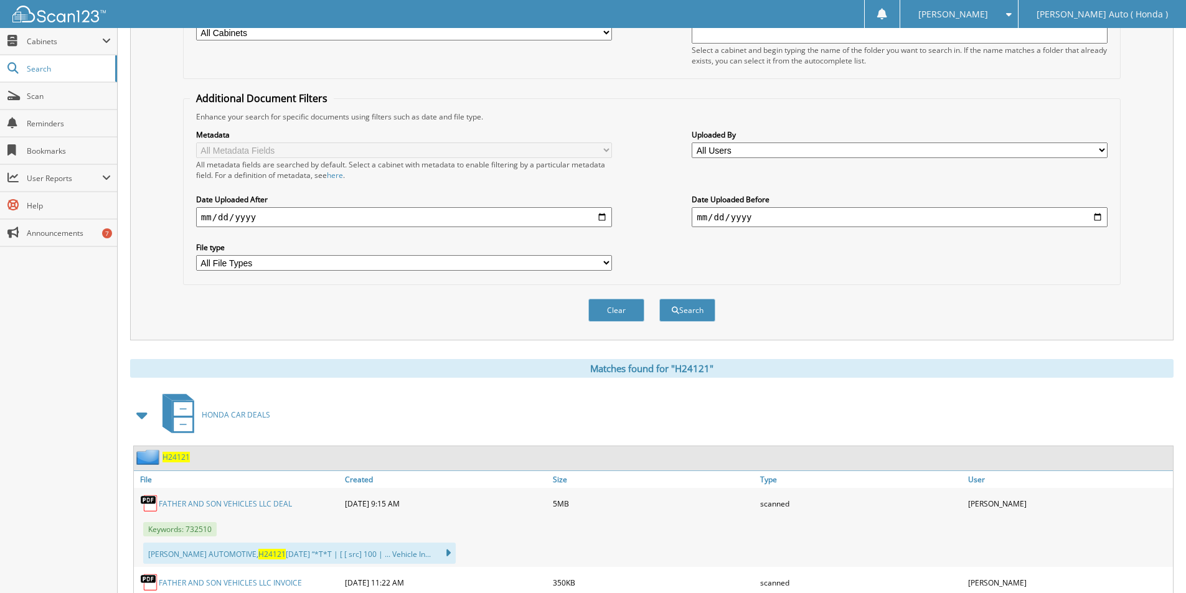
click at [235, 507] on link "FATHER AND SON VEHICLES LLC DEAL" at bounding box center [225, 504] width 133 height 11
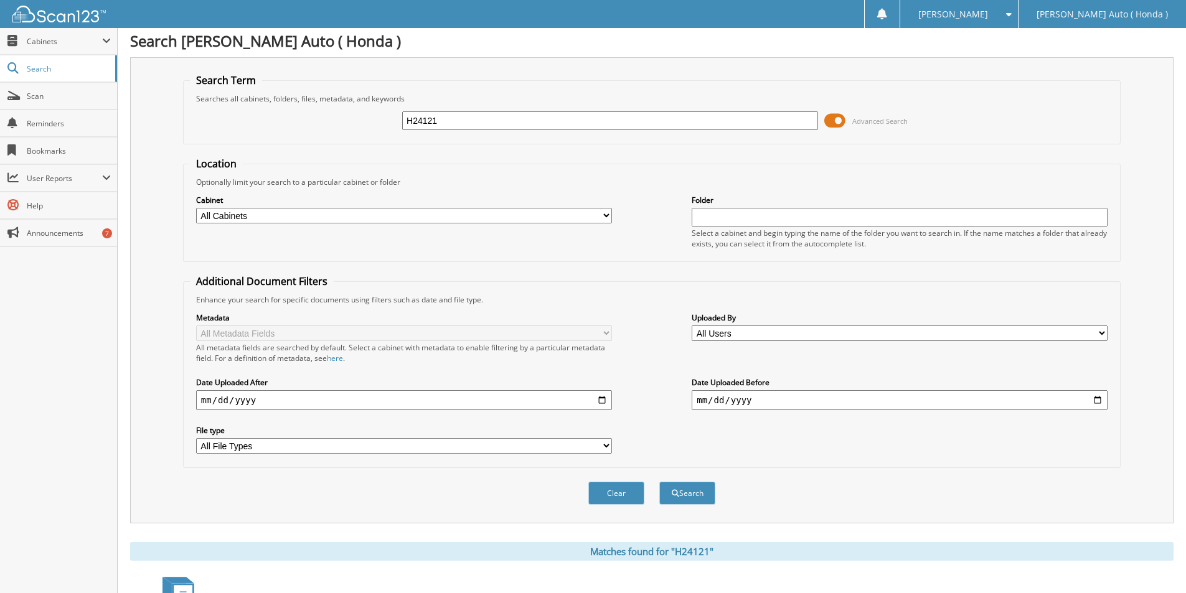
scroll to position [0, 0]
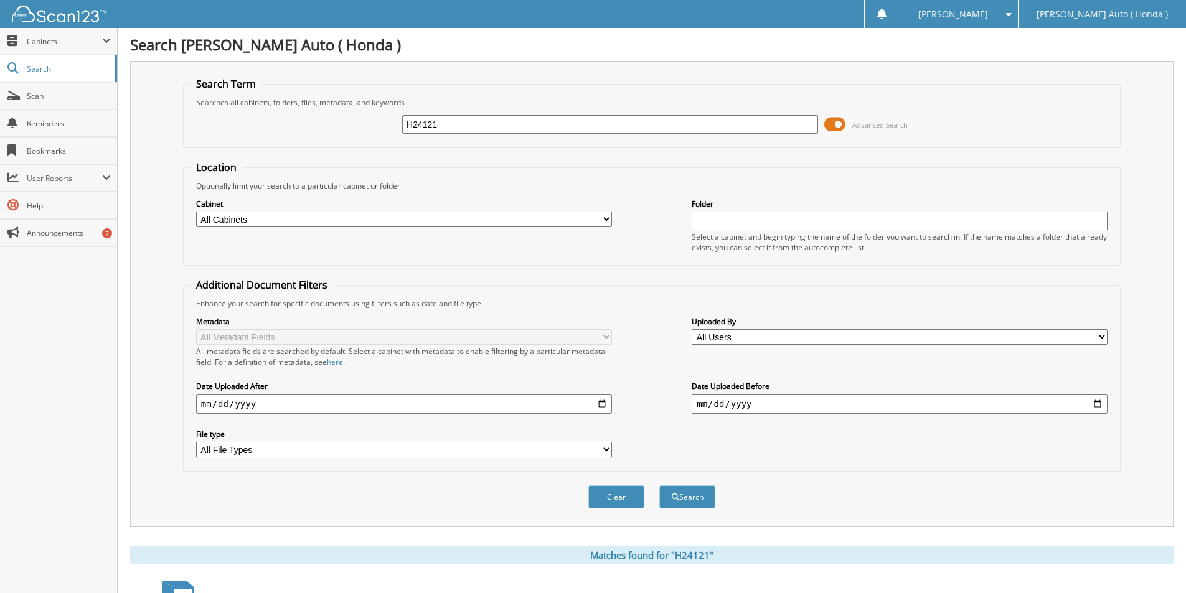
click at [481, 126] on input "H24121" at bounding box center [610, 124] width 416 height 19
type input "HT24167"
click at [659, 485] on button "Search" at bounding box center [687, 496] width 56 height 23
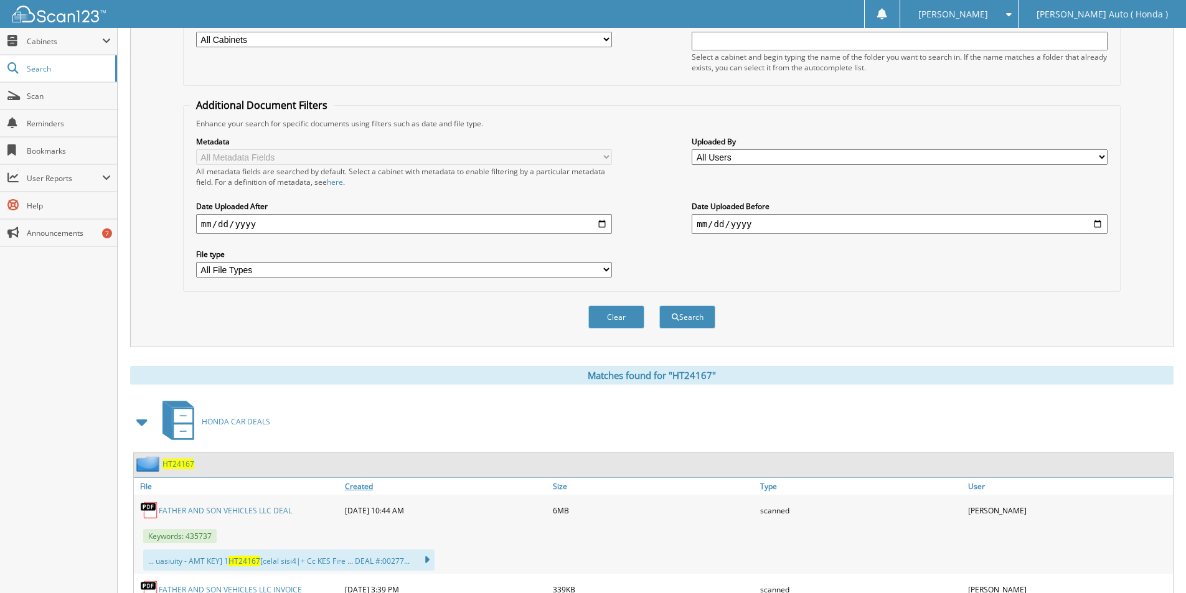
scroll to position [311, 0]
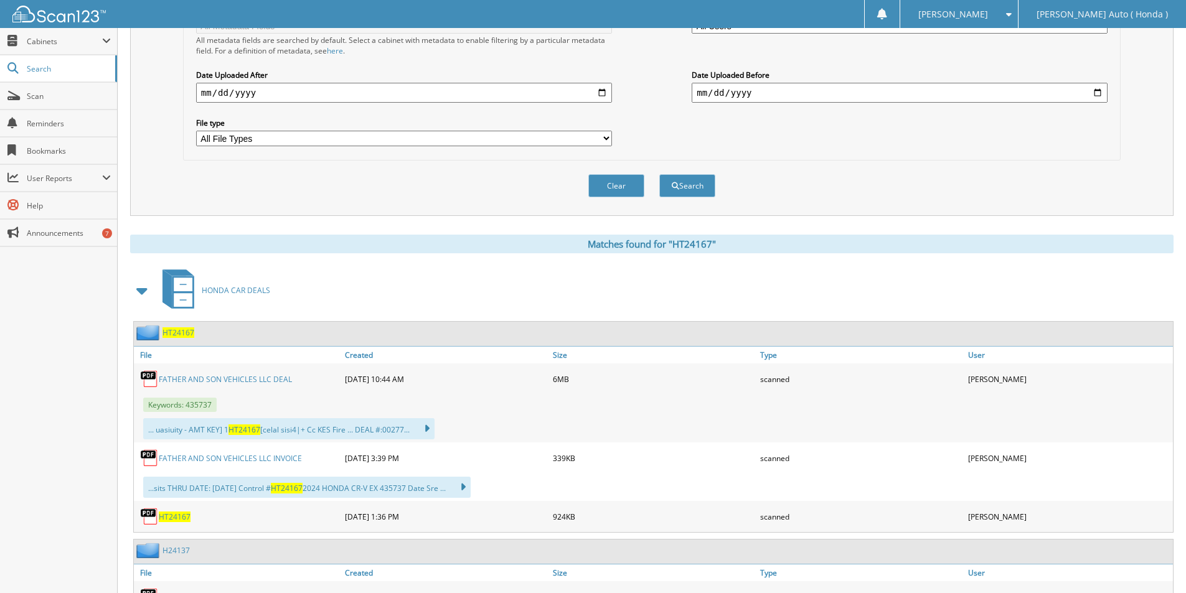
click at [237, 374] on link "FATHER AND SON VEHICLES LLC DEAL" at bounding box center [225, 379] width 133 height 11
click at [240, 375] on link "FATHER AND SON VEHICLES LLC DEAL" at bounding box center [225, 379] width 133 height 11
click at [184, 335] on span "HT24167" at bounding box center [178, 332] width 32 height 11
